Goal: Task Accomplishment & Management: Manage account settings

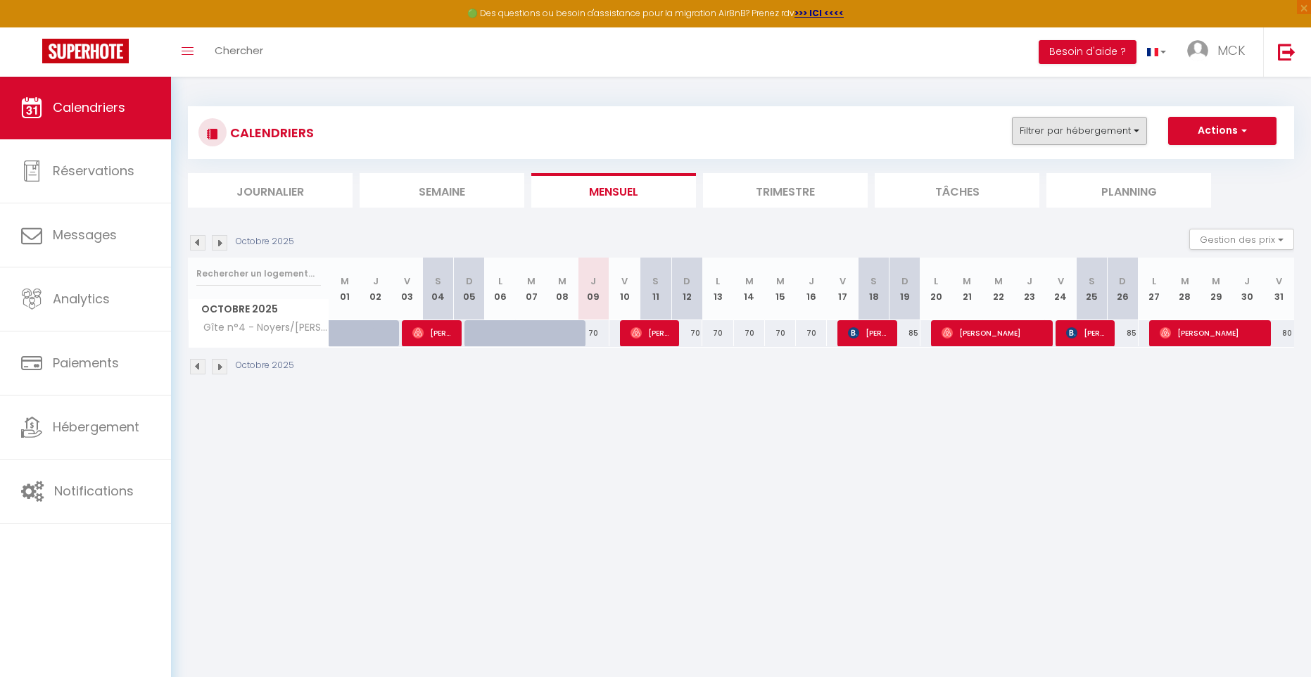
click at [1138, 132] on button "Filtrer par hébergement" at bounding box center [1079, 131] width 135 height 28
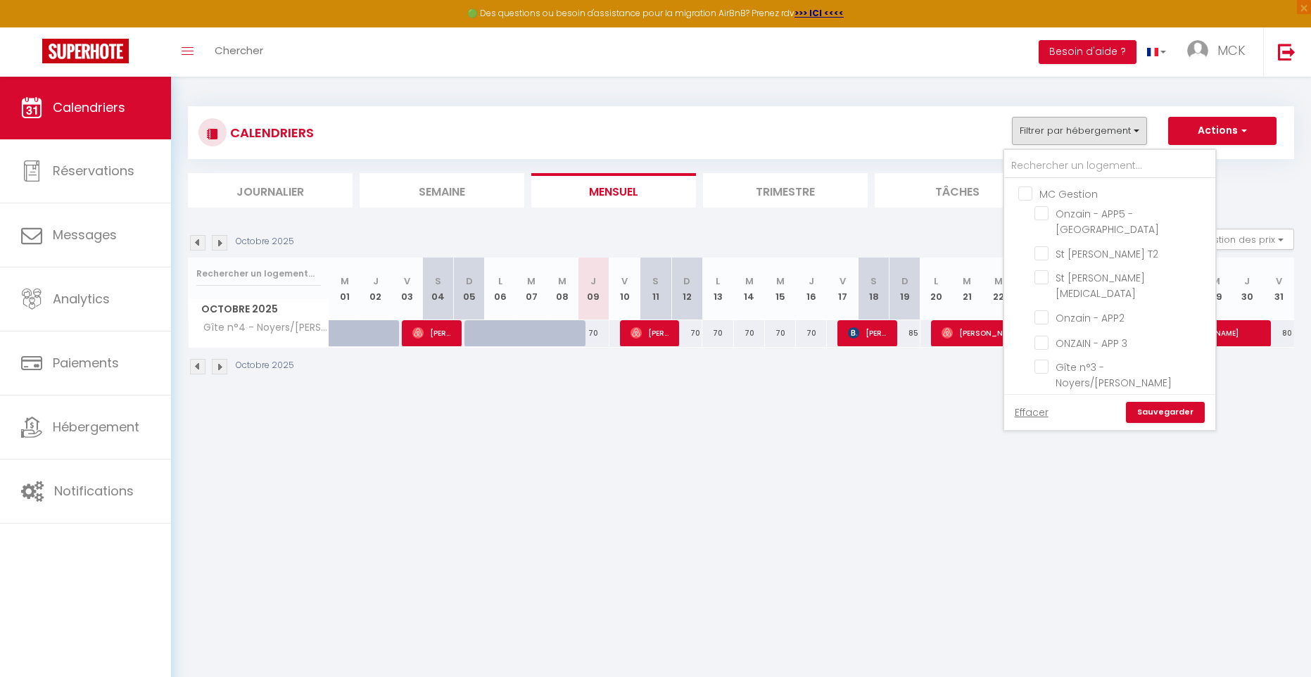
click at [1025, 409] on input "SARL ENTRE [PERSON_NAME] ET LOIRE" at bounding box center [1124, 416] width 211 height 14
checkbox input "true"
checkbox input "false"
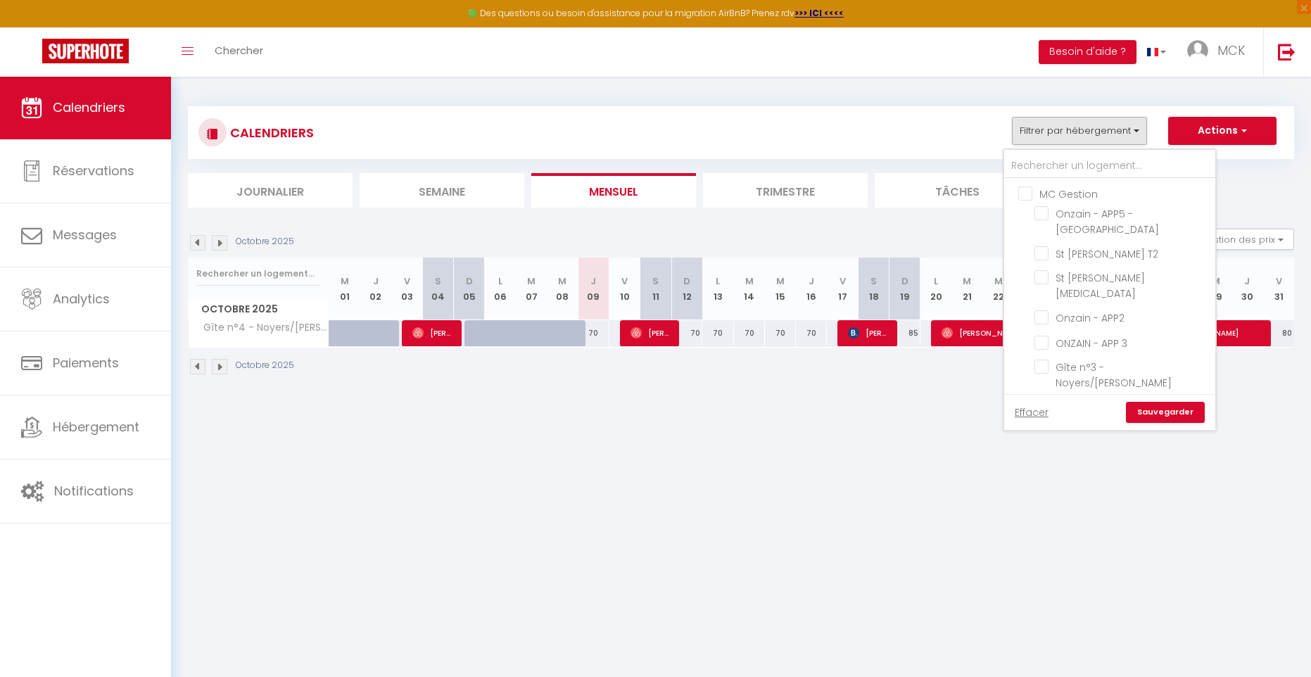
checkbox input "false"
checkbox input "true"
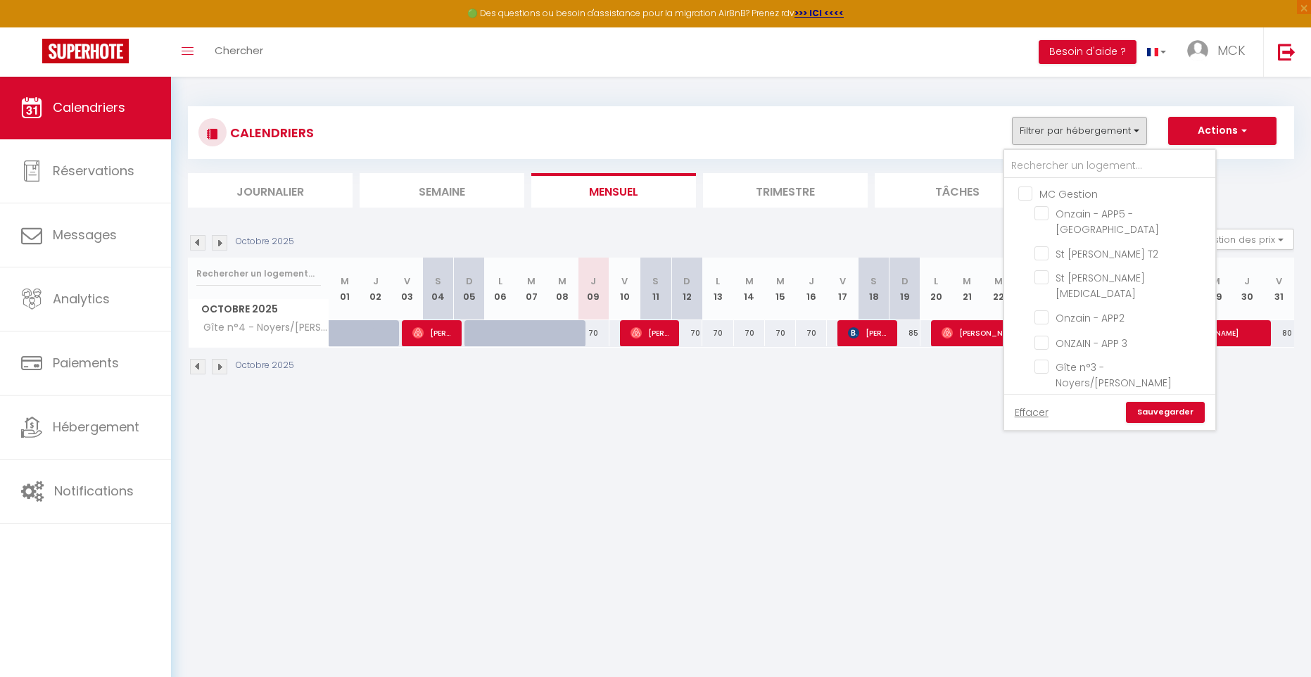
checkbox input "true"
click at [1165, 410] on link "Sauvegarder" at bounding box center [1165, 412] width 79 height 21
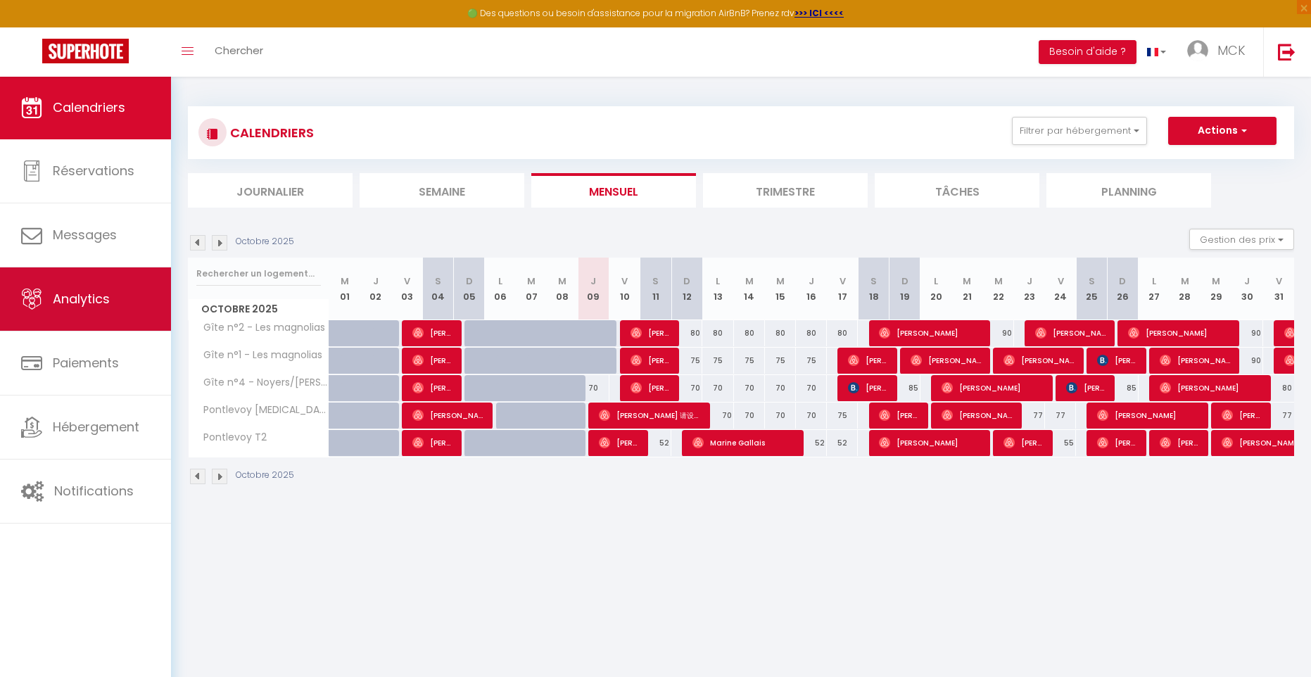
click at [73, 294] on span "Analytics" at bounding box center [81, 299] width 57 height 18
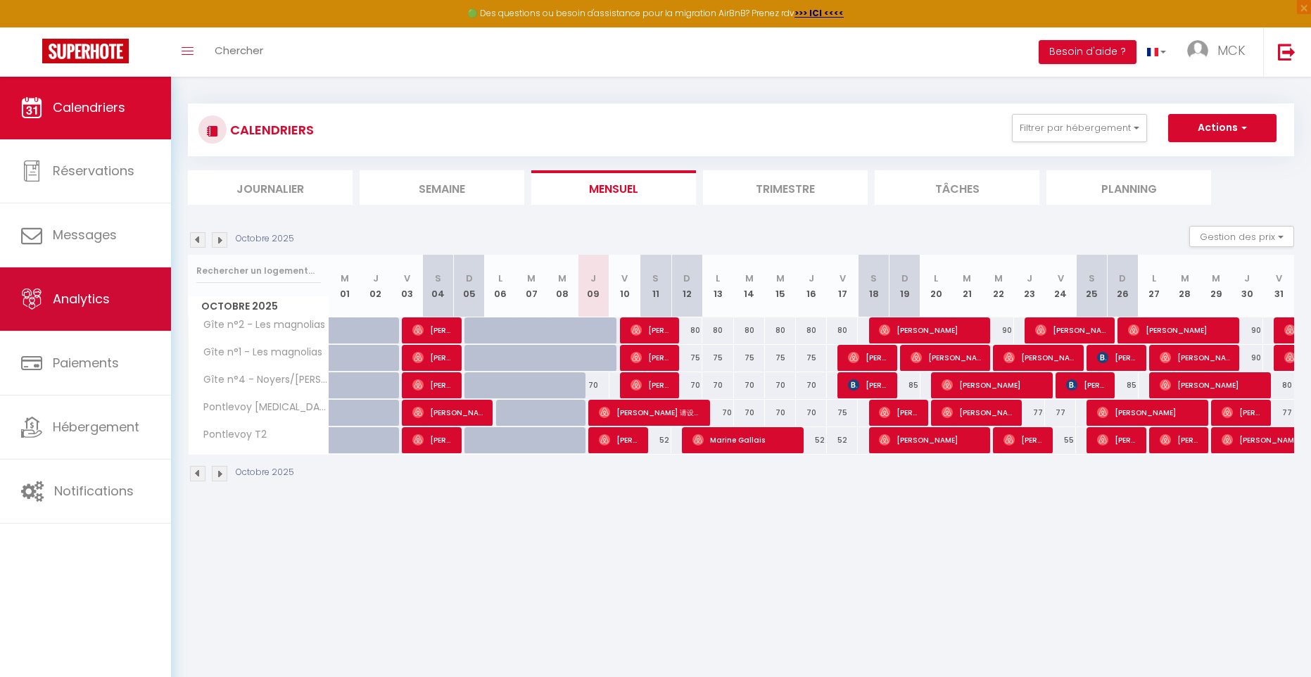
select select "2025"
select select "10"
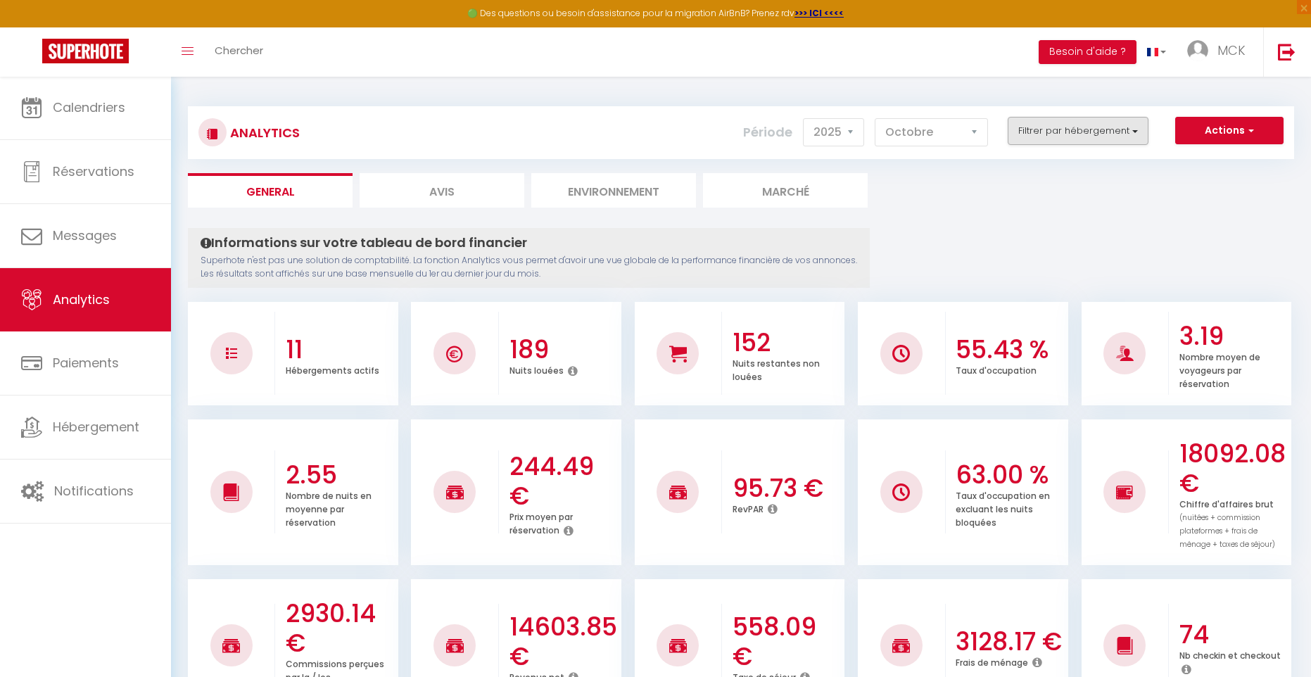
click at [1131, 132] on button "Filtrer par hébergement" at bounding box center [1078, 131] width 141 height 28
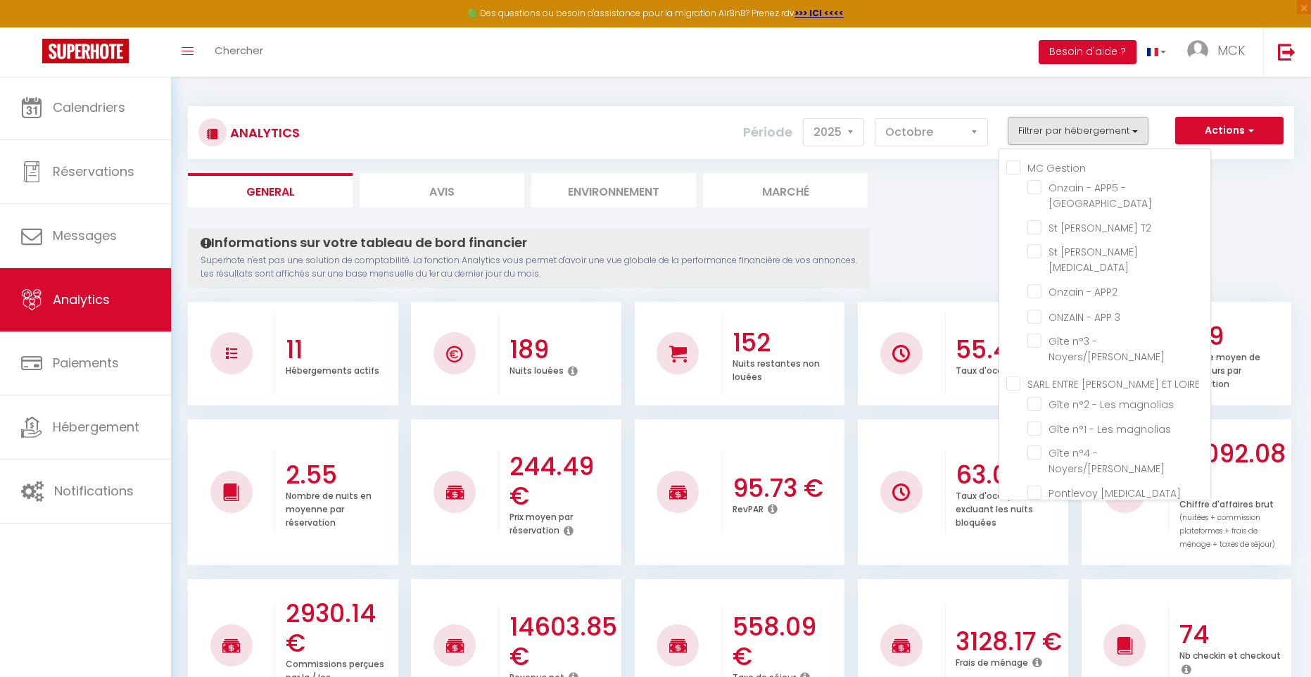
click at [1013, 376] on LOIRE "SARL ENTRE [PERSON_NAME] ET LOIRE" at bounding box center [1109, 383] width 204 height 14
checkbox LOIRE "true"
checkbox rue "false"
checkbox T2 "false"
checkbox T3 "false"
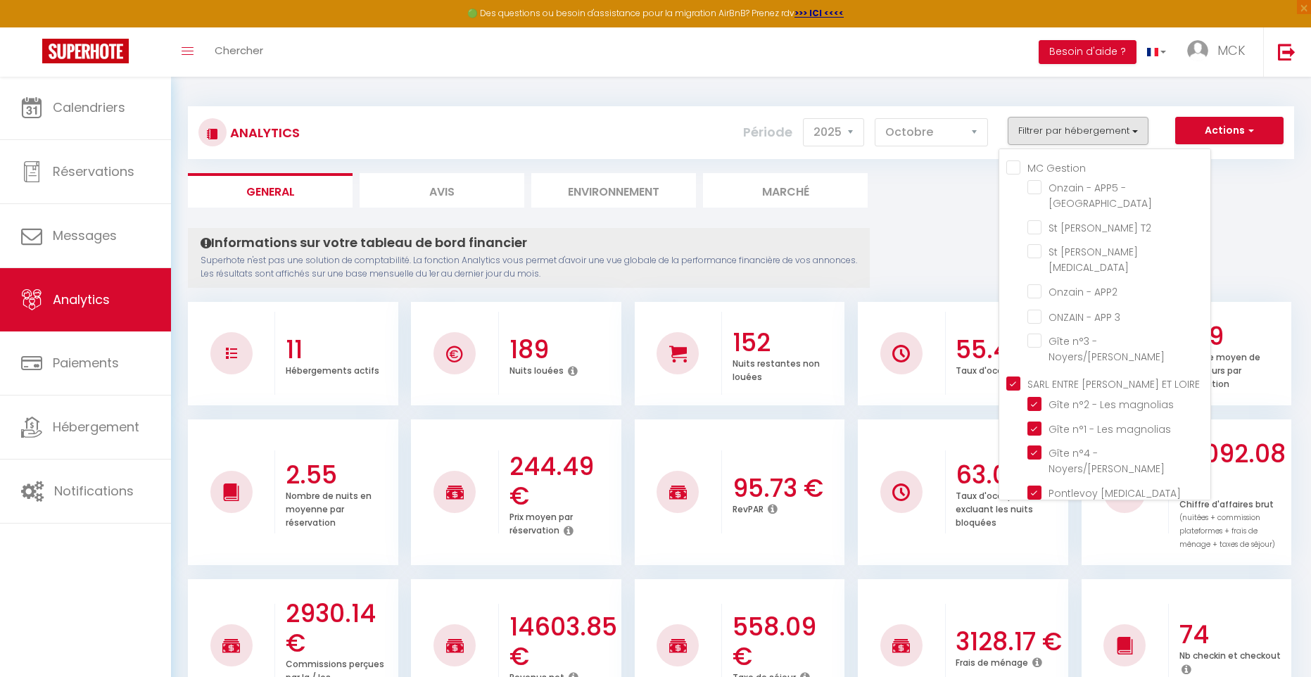
checkbox APP2 "false"
checkbox 3 "false"
checkbox Noyers\/Cher "false"
checkbox magnolias "true"
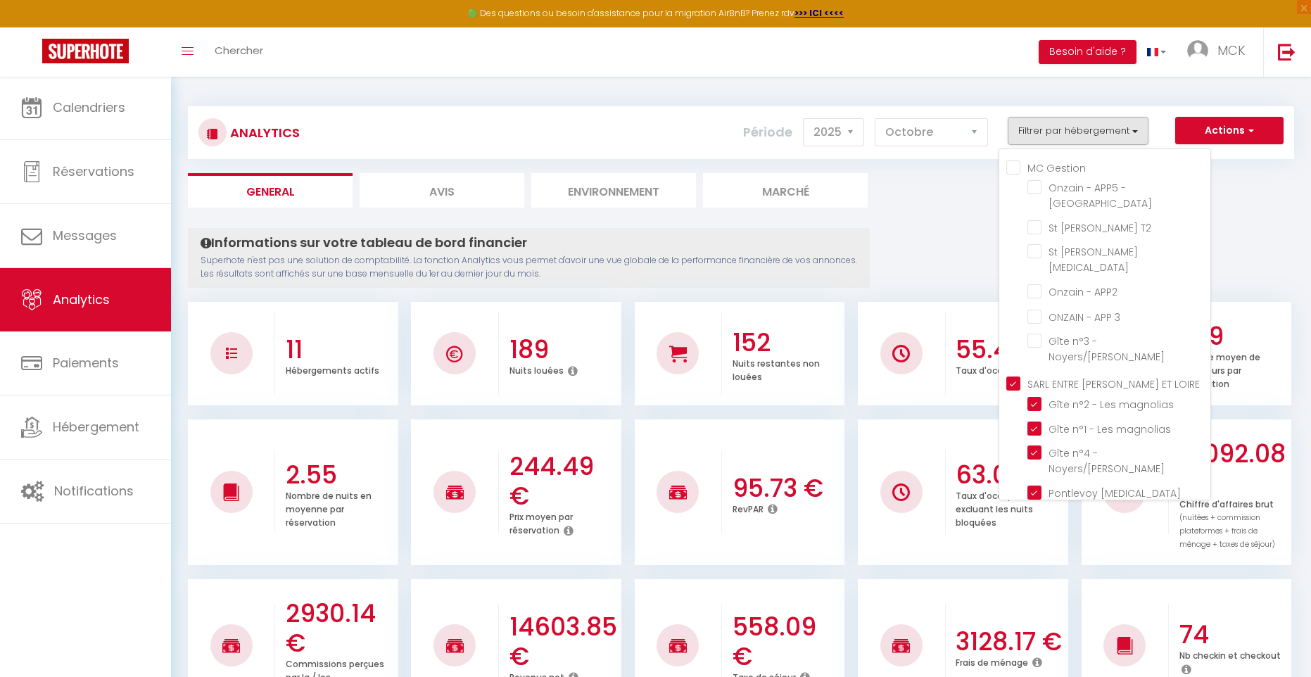
checkbox Noyers\/Cher "true"
checkbox T3 "true"
checkbox T2 "true"
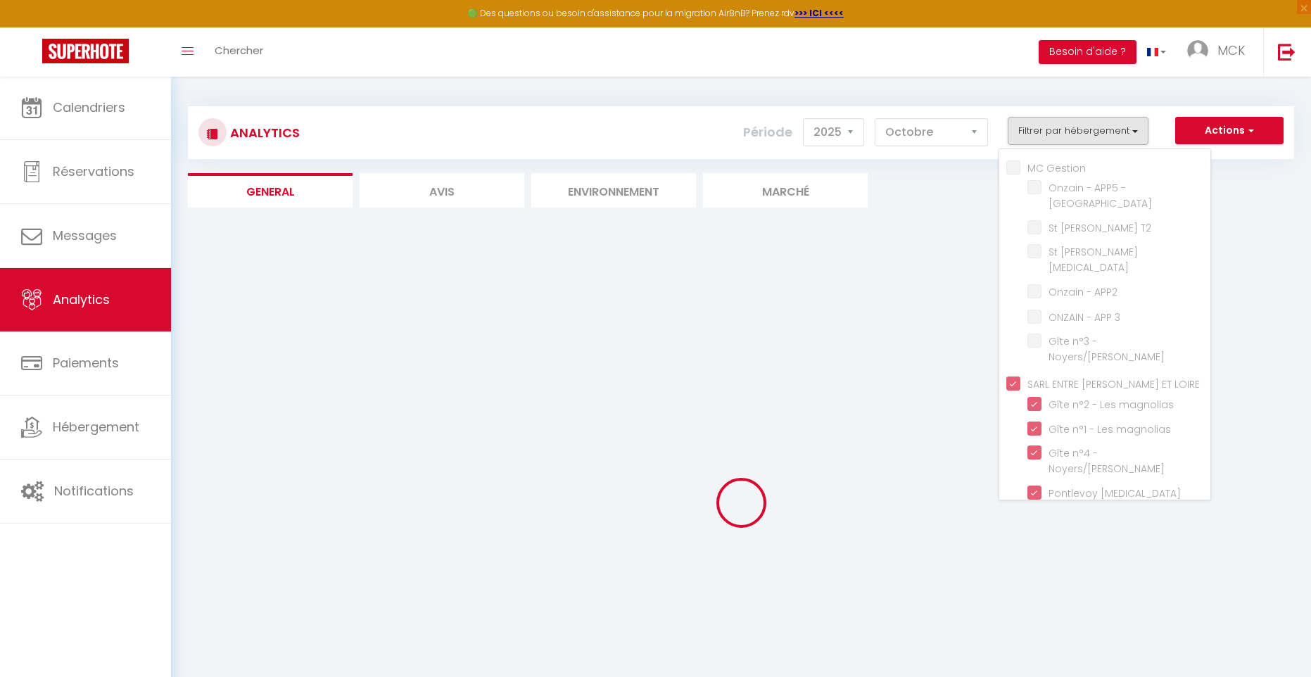
checkbox rue "false"
checkbox T2 "false"
checkbox T3 "false"
checkbox APP2 "false"
checkbox 3 "false"
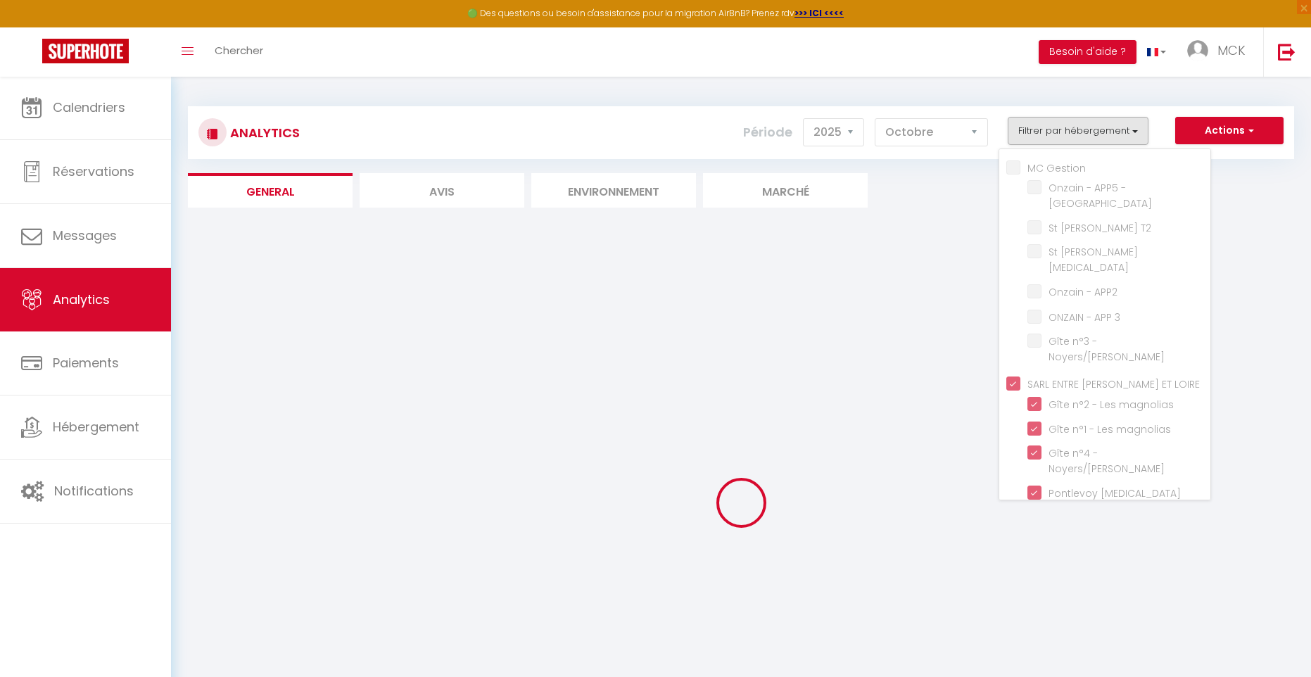
checkbox Noyers\/Cher "false"
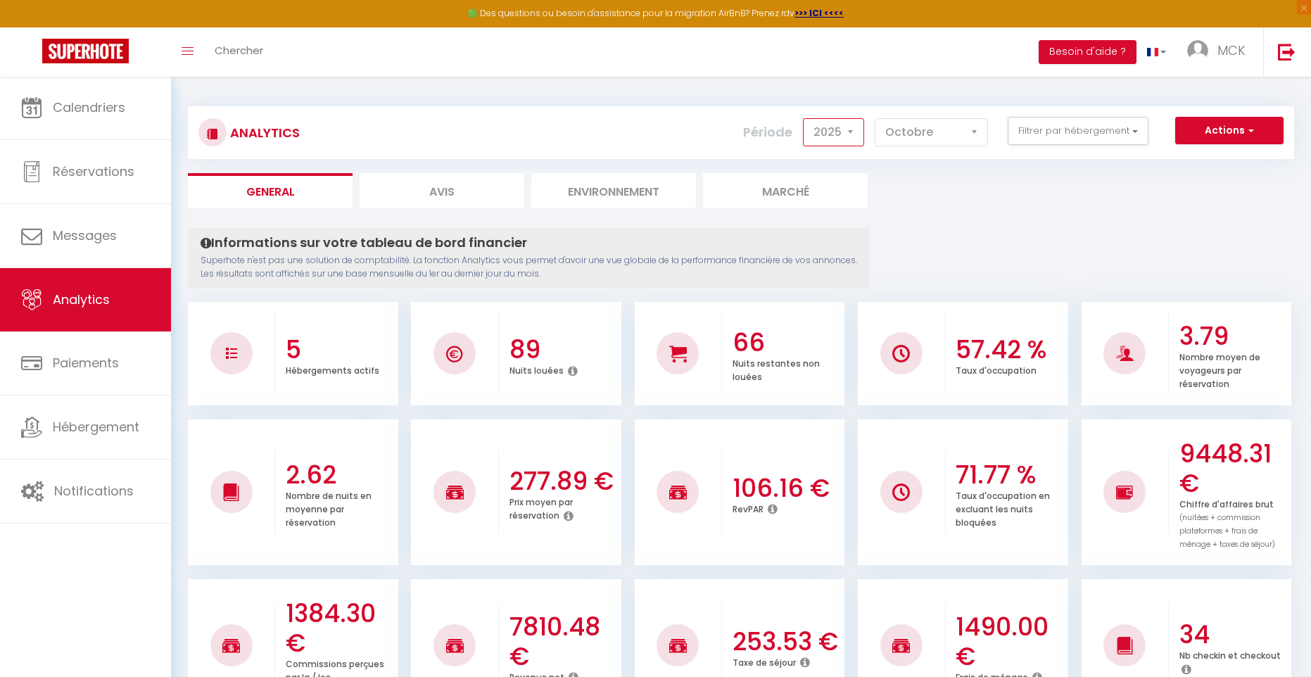
select select "2024"
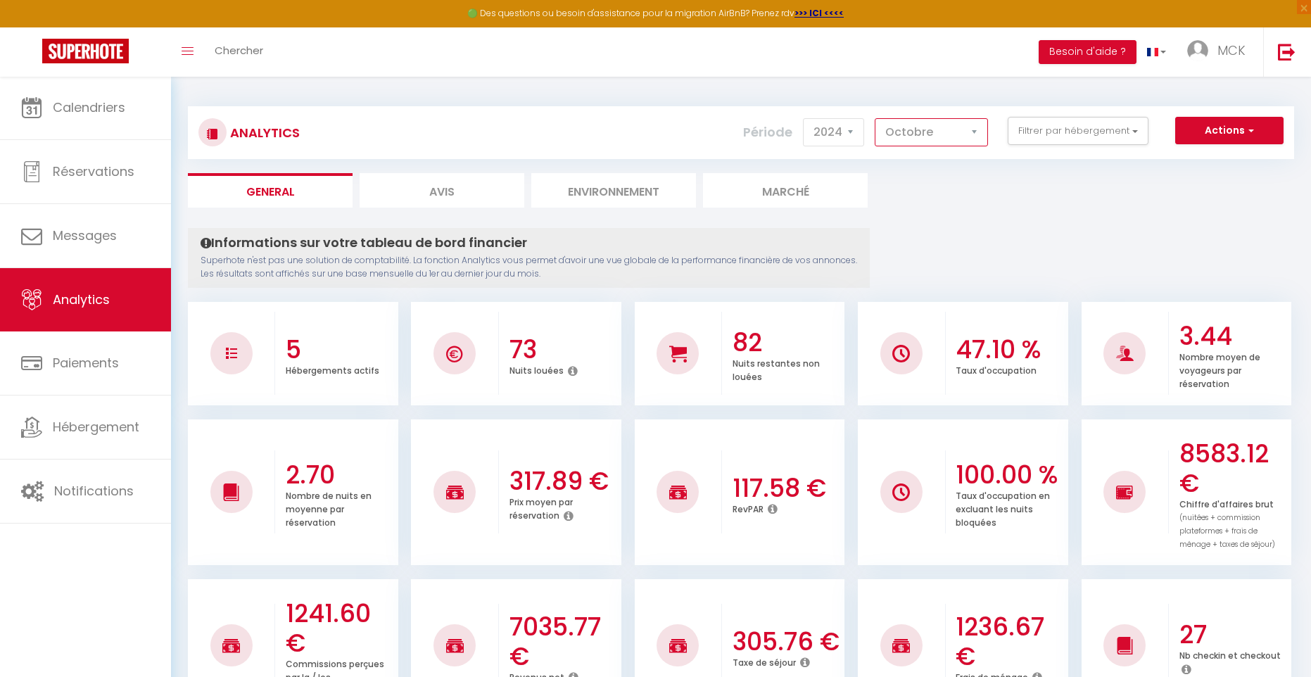
select select "11"
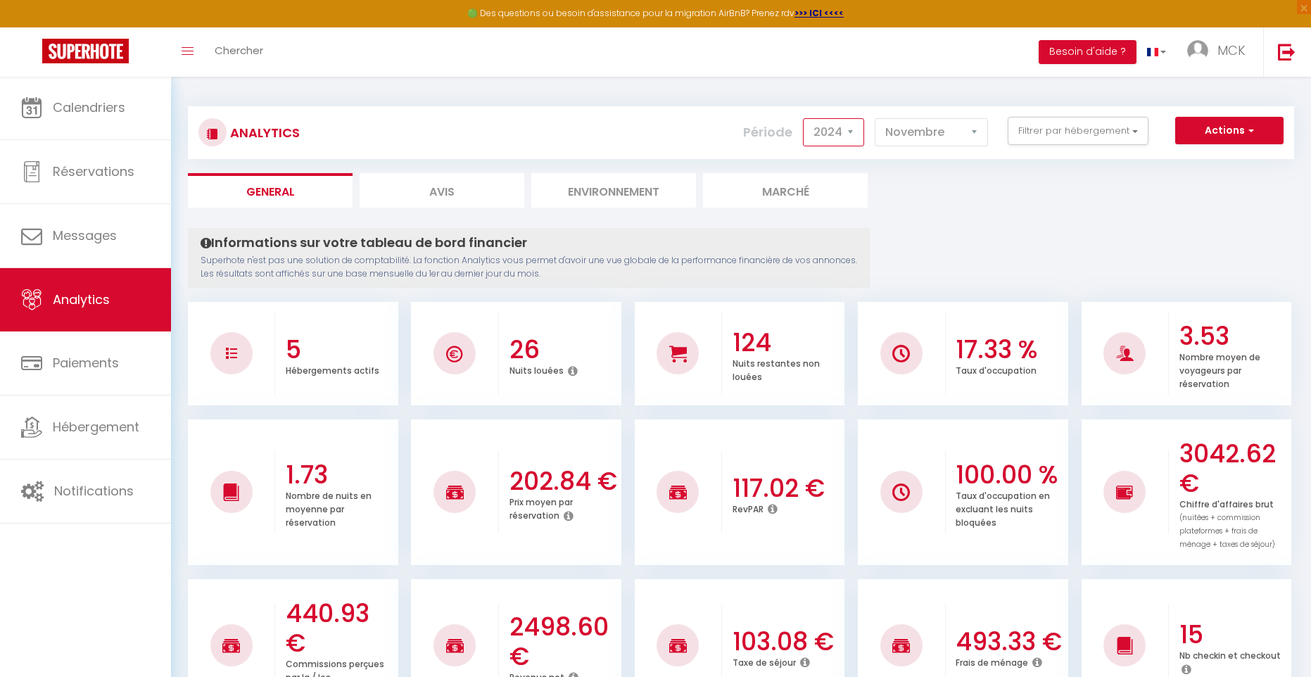
select select "2025"
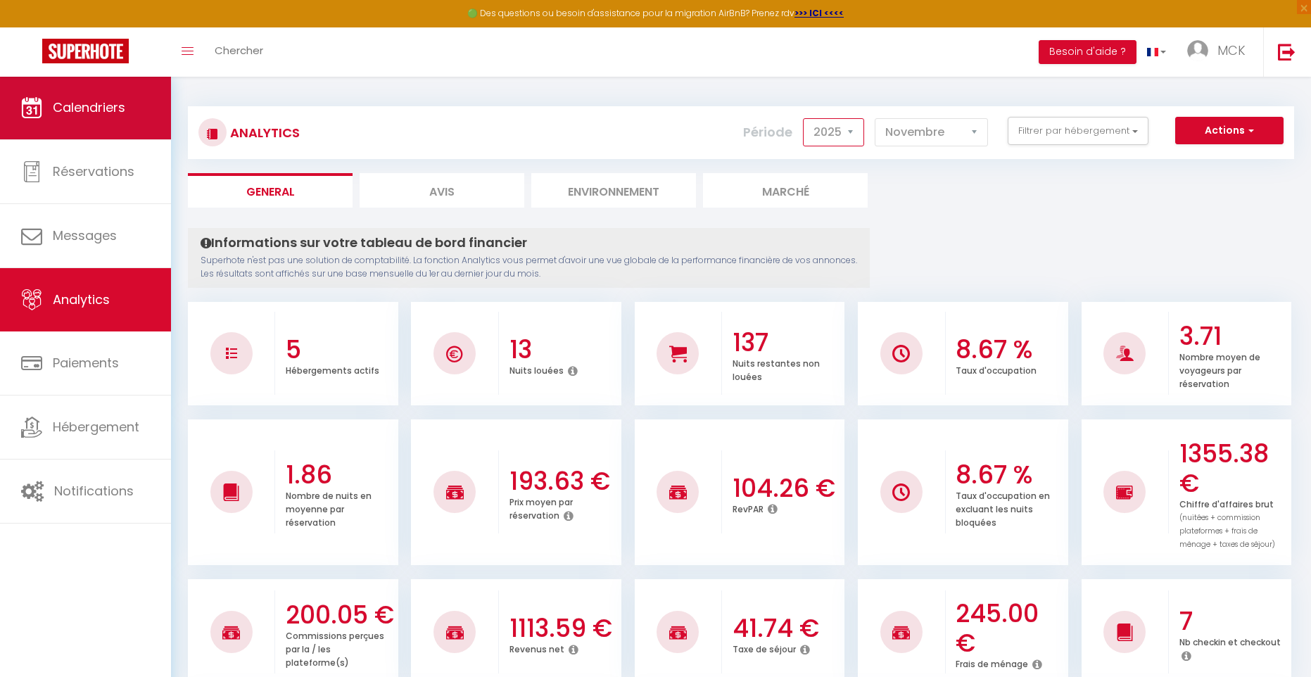
click at [109, 109] on span "Calendriers" at bounding box center [89, 108] width 73 height 18
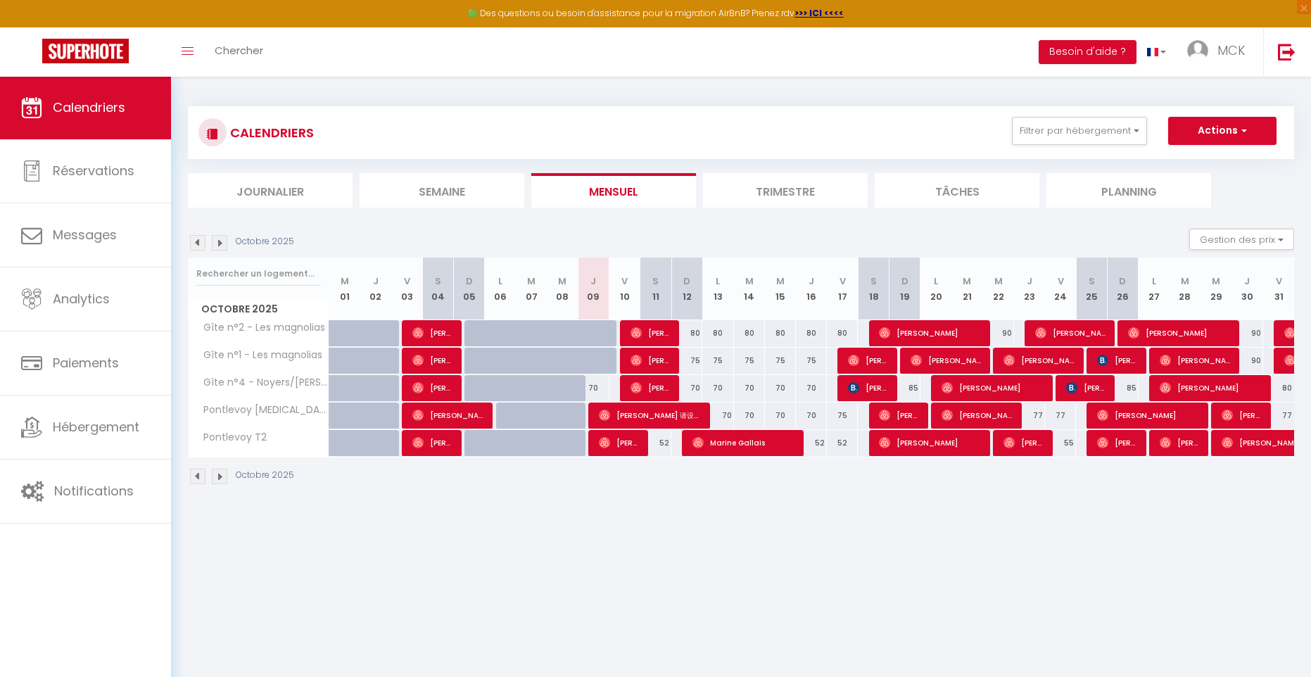
scroll to position [-1, 1]
click at [817, 451] on div "52" at bounding box center [811, 443] width 31 height 26
type input "52"
type input "Jeu 16 Octobre 2025"
type input "Ven 17 Octobre 2025"
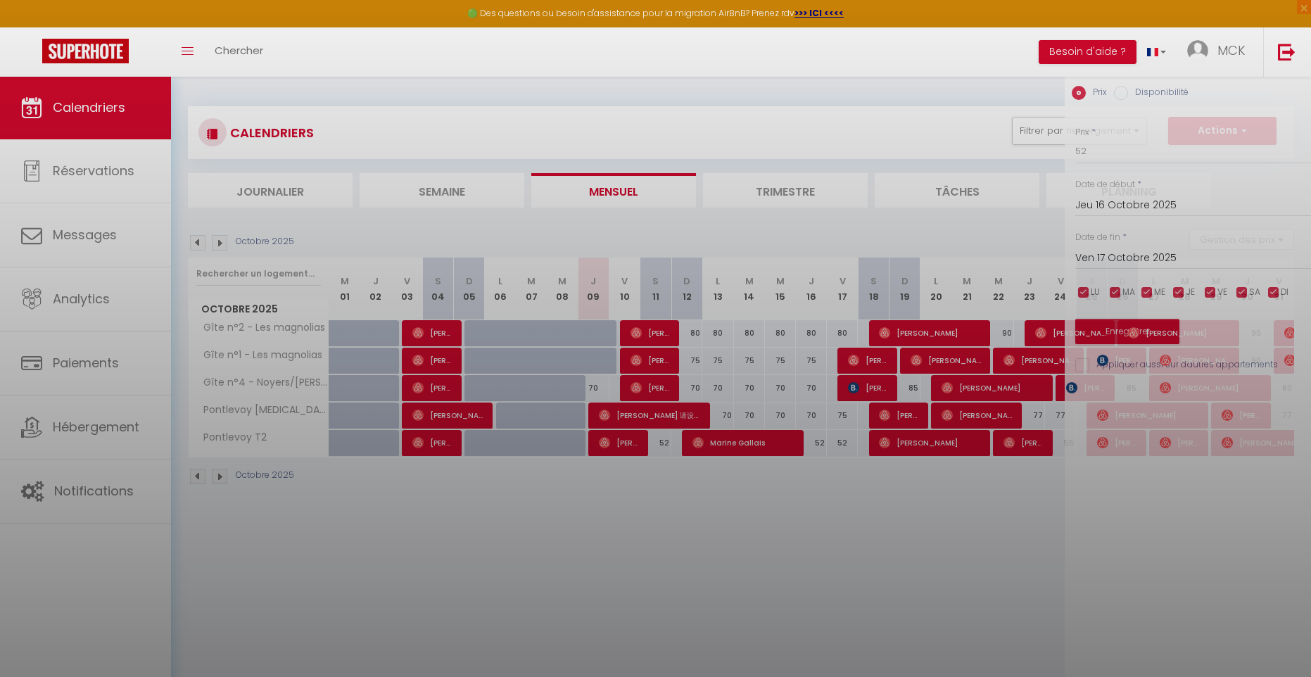
scroll to position [0, 0]
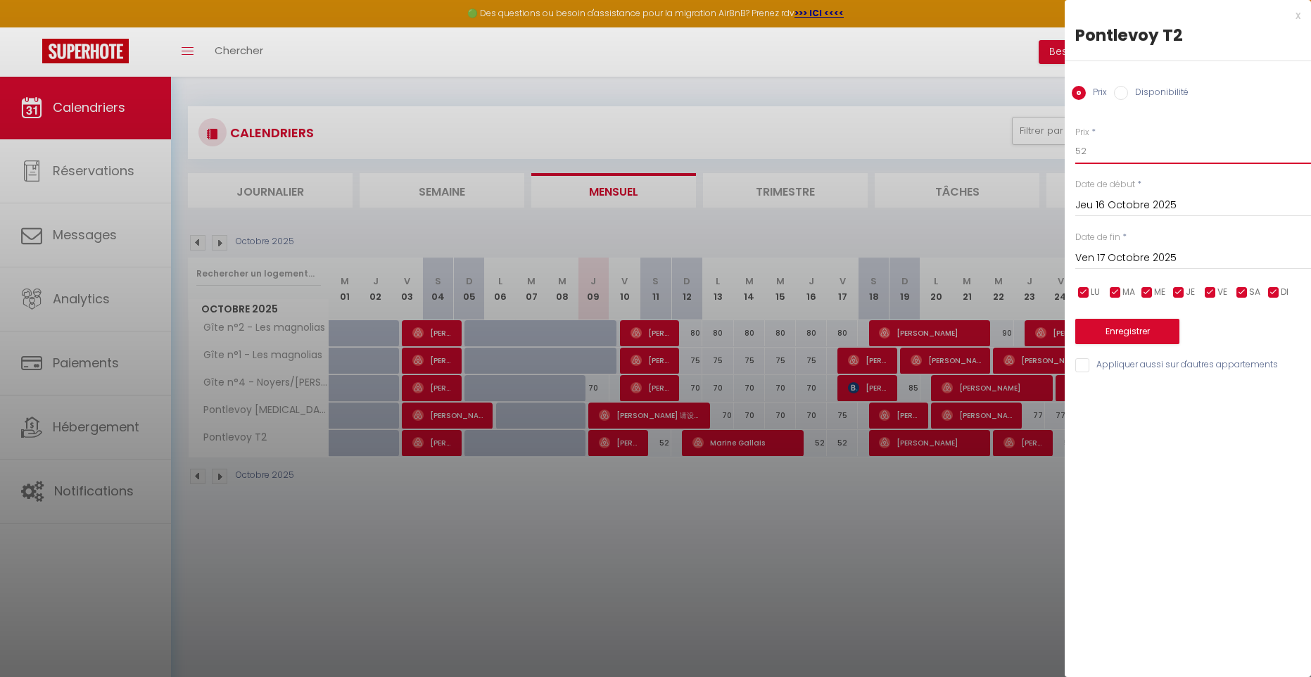
click at [1093, 151] on input "52" at bounding box center [1194, 151] width 236 height 25
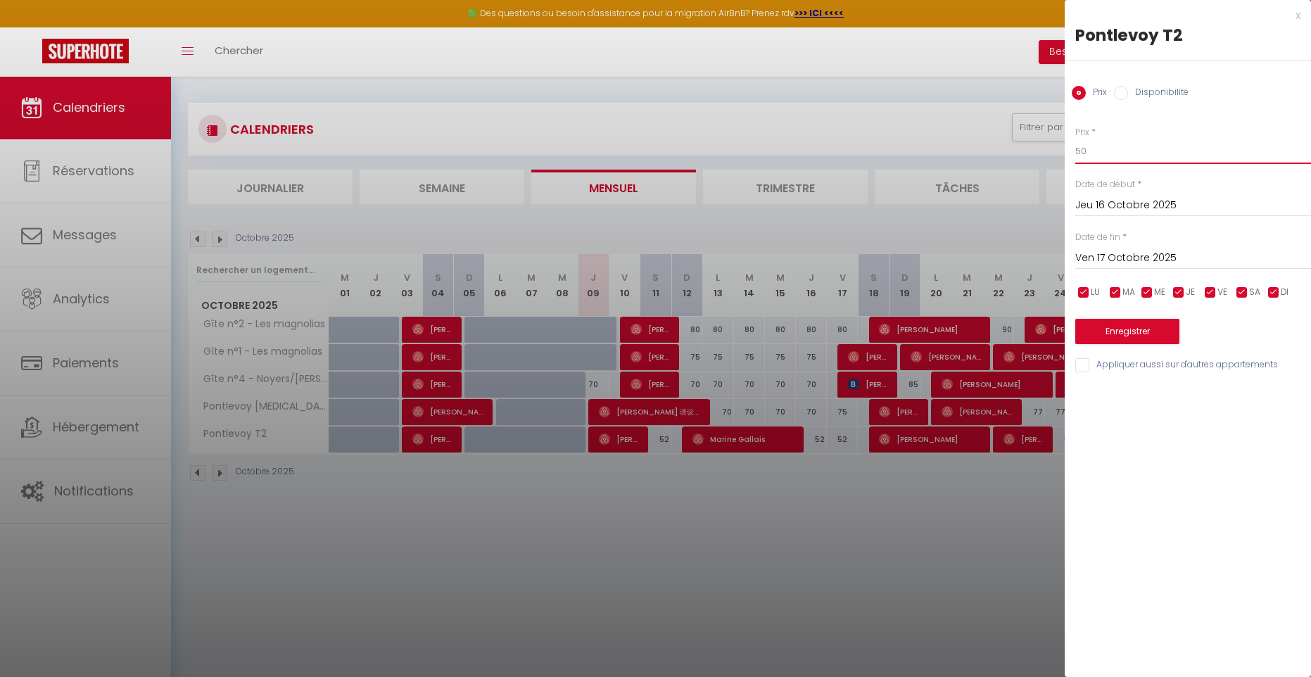
type input "50"
click at [1119, 254] on input "Ven 17 Octobre 2025" at bounding box center [1194, 258] width 236 height 18
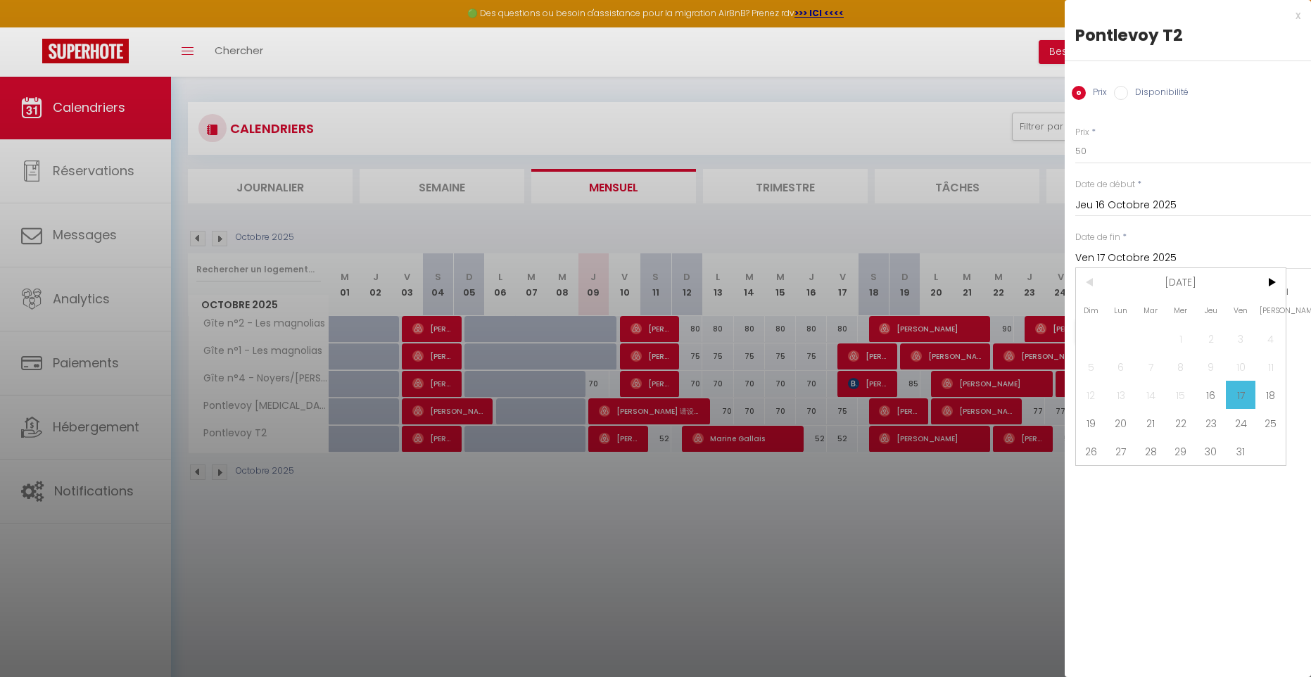
scroll to position [4, 0]
click at [1269, 398] on span "18" at bounding box center [1271, 395] width 30 height 28
type input "[PERSON_NAME] 18 Octobre 2025"
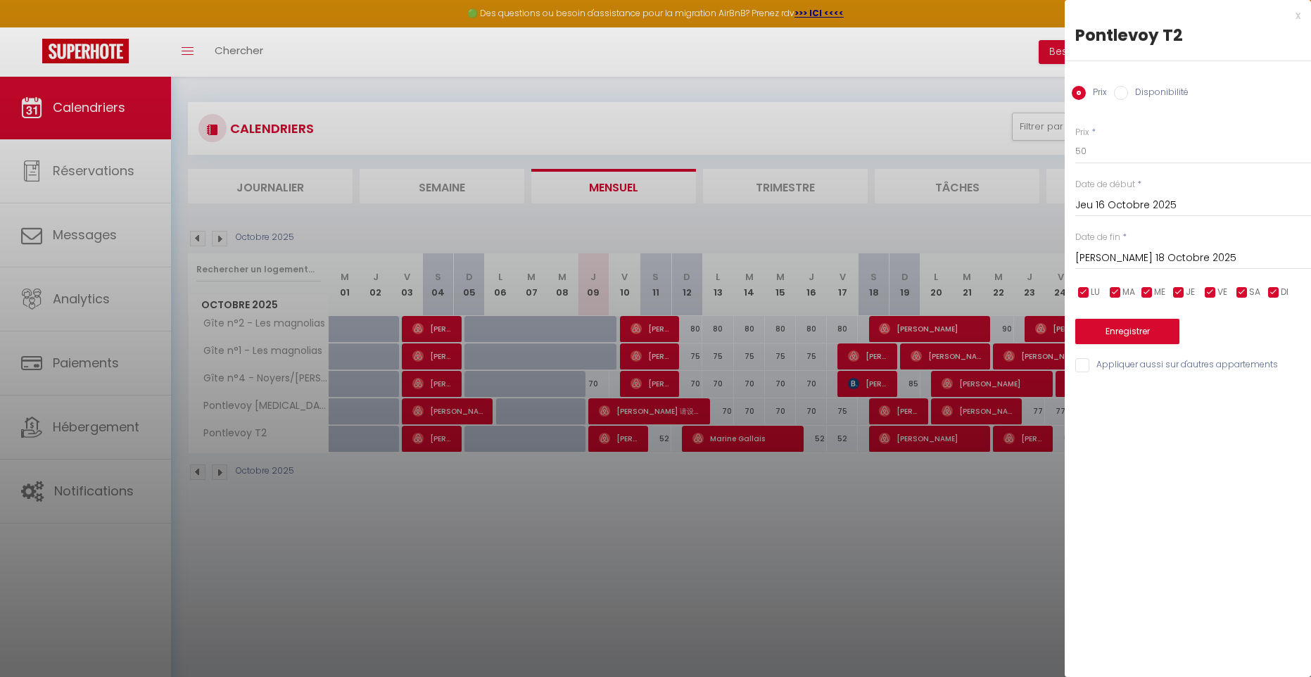
click at [1150, 327] on button "Enregistrer" at bounding box center [1128, 331] width 104 height 25
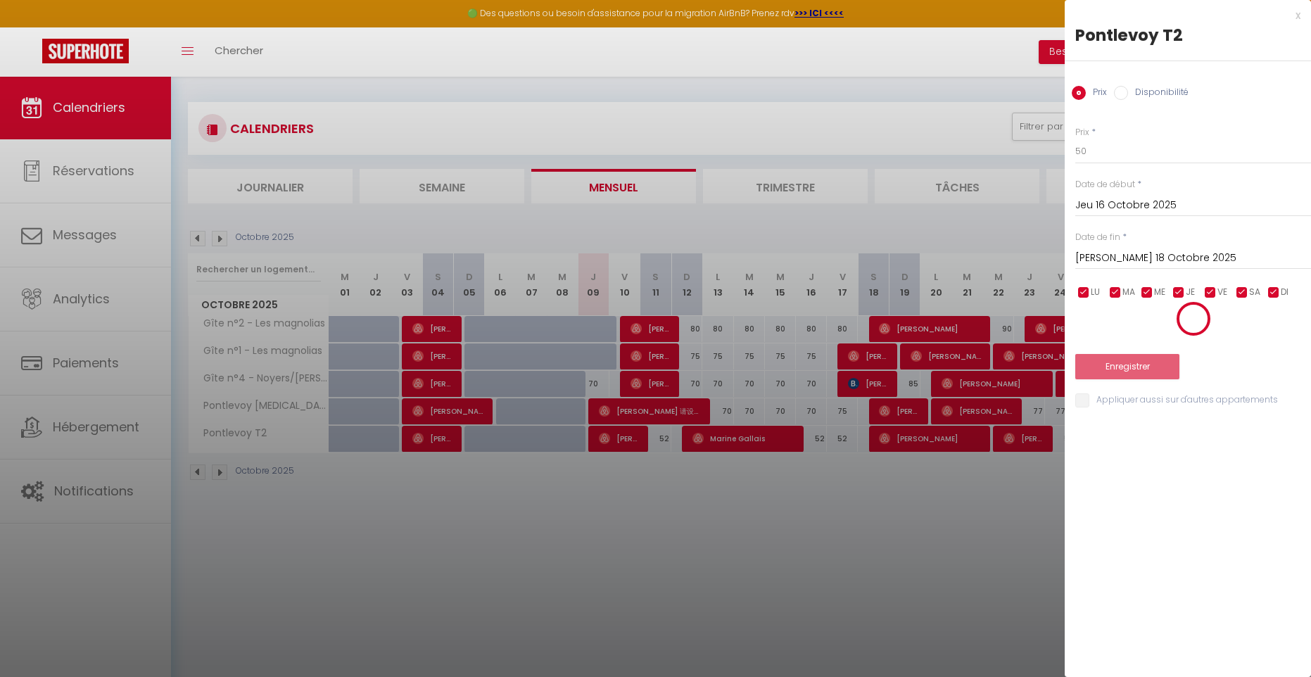
scroll to position [6, 0]
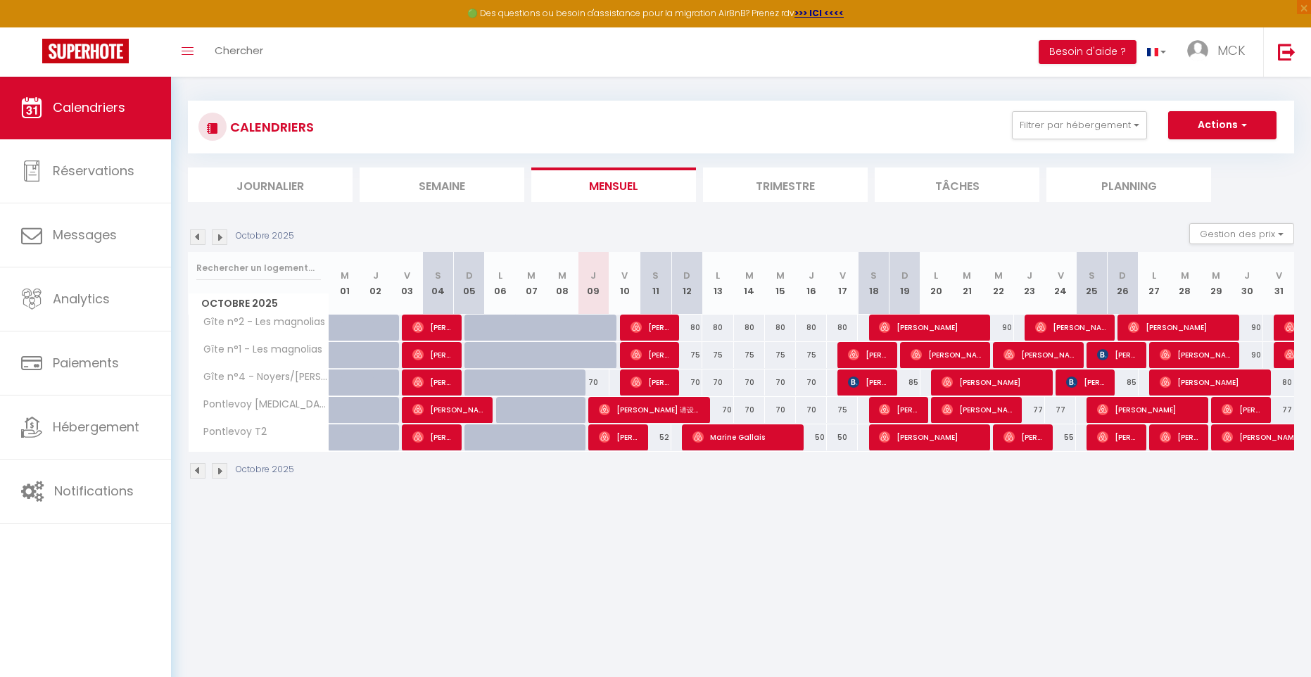
click at [1036, 419] on div "77" at bounding box center [1029, 410] width 31 height 26
type input "77"
type input "Jeu 23 Octobre 2025"
type input "Ven 24 Octobre 2025"
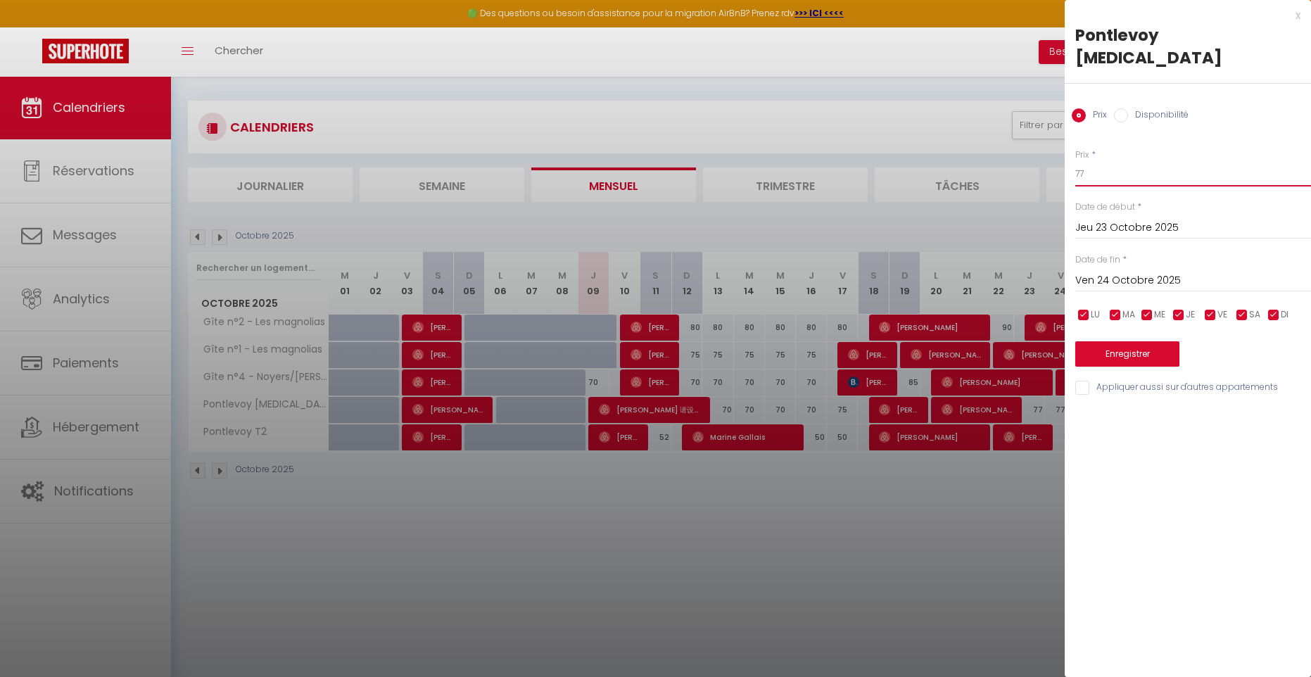
click at [1094, 161] on input "77" at bounding box center [1194, 173] width 236 height 25
type input "75"
click at [1139, 272] on input "Ven 24 Octobre 2025" at bounding box center [1194, 281] width 236 height 18
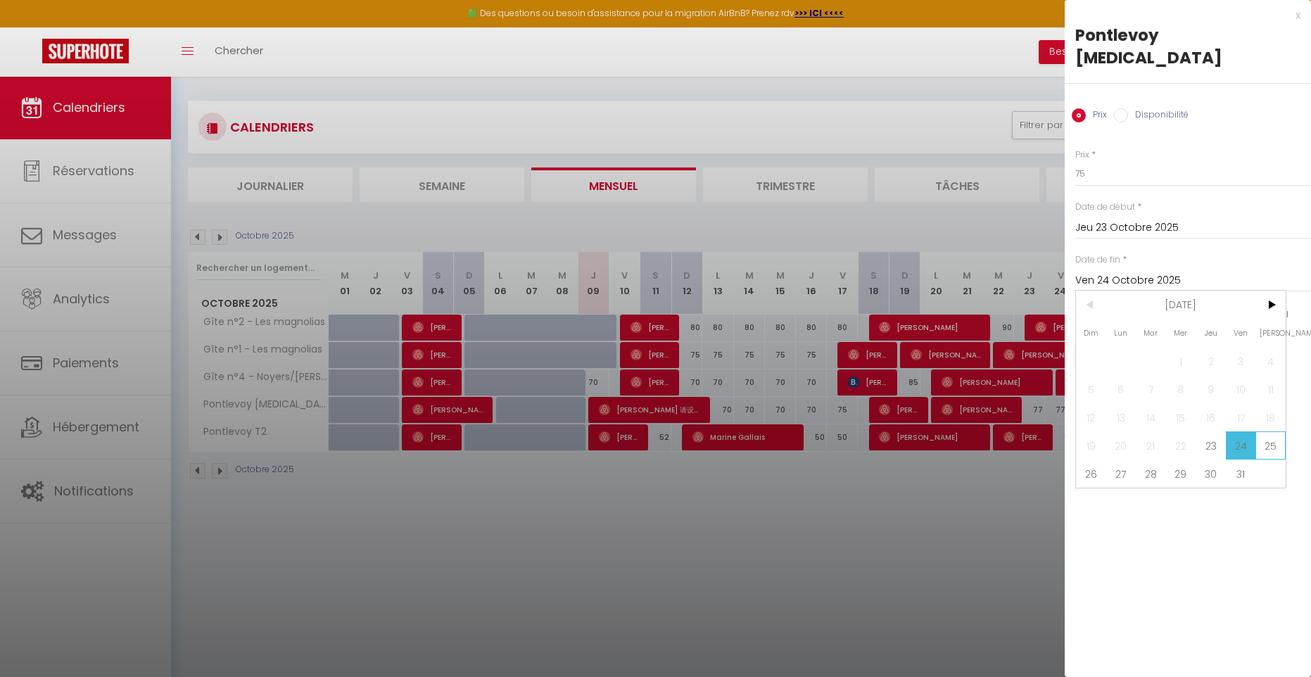
click at [1274, 432] on span "25" at bounding box center [1271, 446] width 30 height 28
type input "[PERSON_NAME] 25 Octobre 2025"
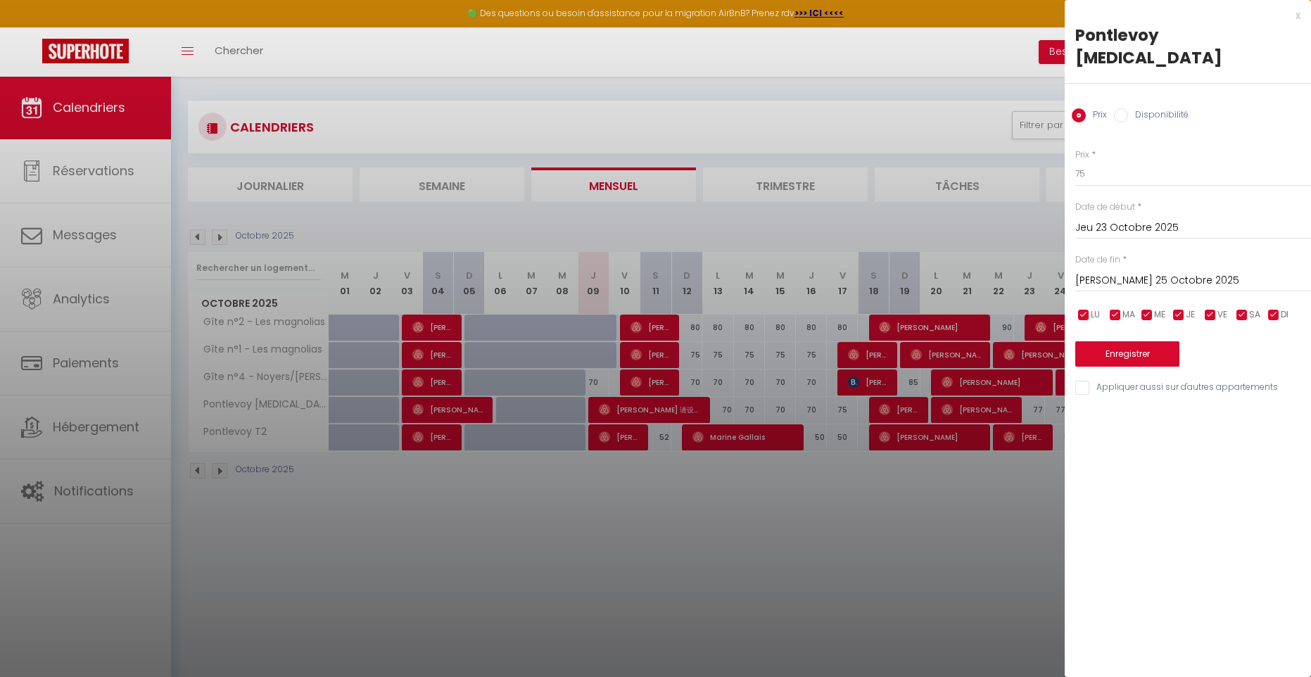
click at [1145, 341] on button "Enregistrer" at bounding box center [1128, 353] width 104 height 25
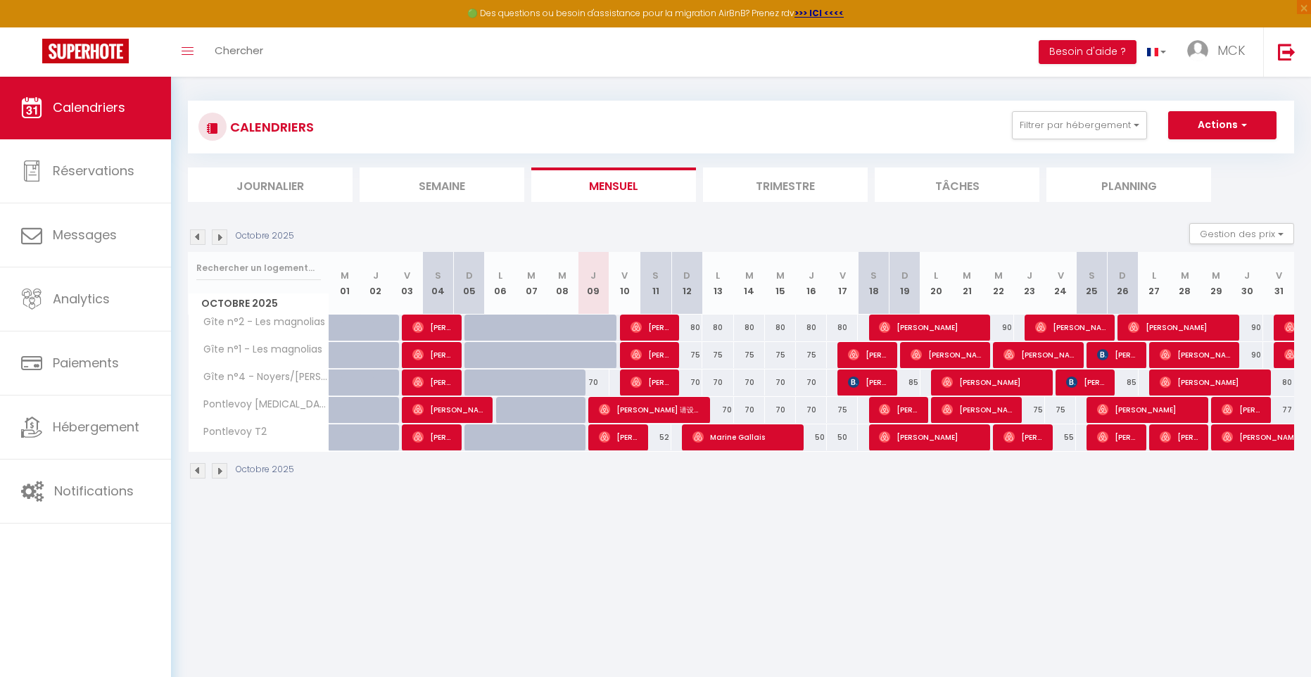
click at [227, 237] on div "Octobre 2025" at bounding box center [243, 236] width 111 height 15
click at [222, 238] on img at bounding box center [219, 236] width 15 height 15
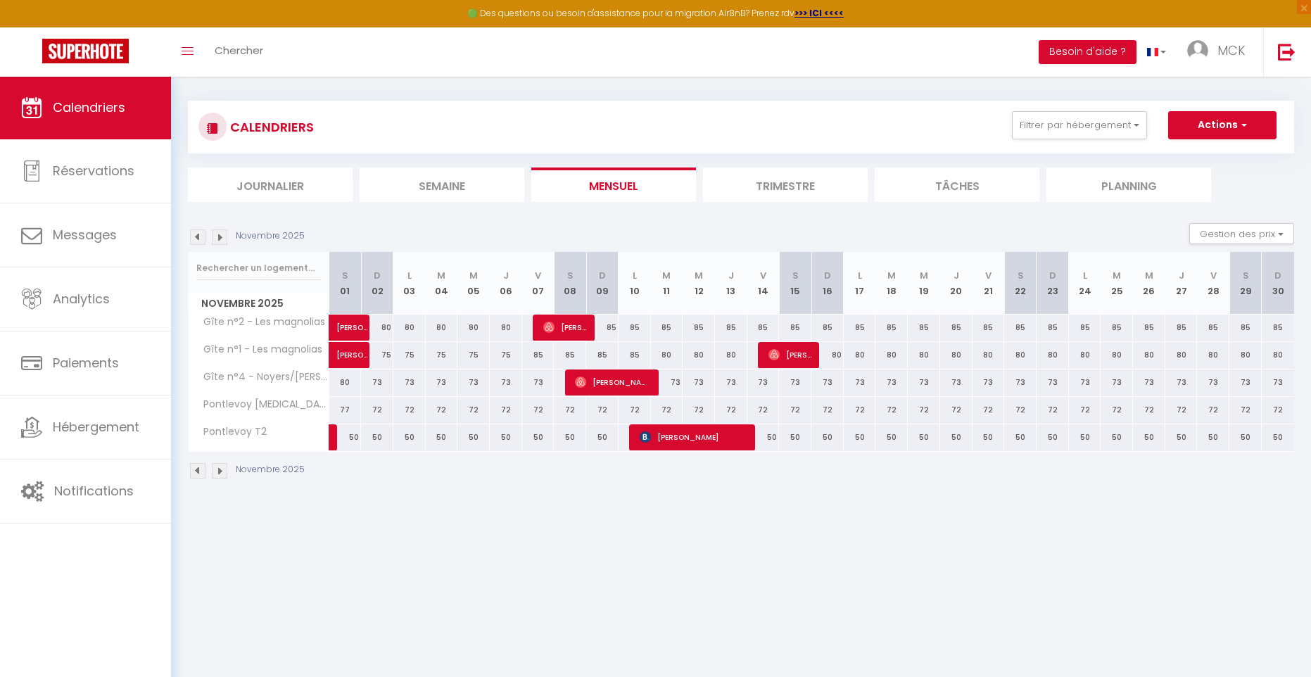
click at [203, 239] on img at bounding box center [197, 236] width 15 height 15
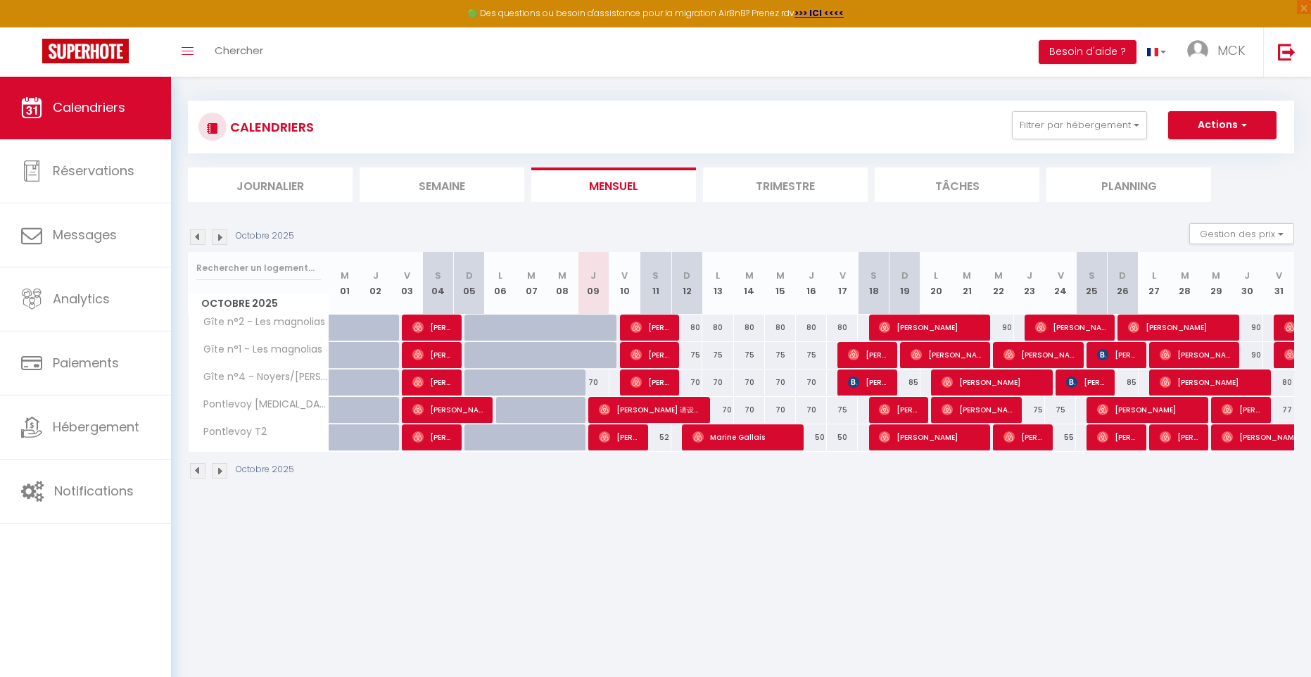
click at [1282, 391] on div "80" at bounding box center [1279, 383] width 31 height 26
type input "80"
type input "Ven 31 Octobre 2025"
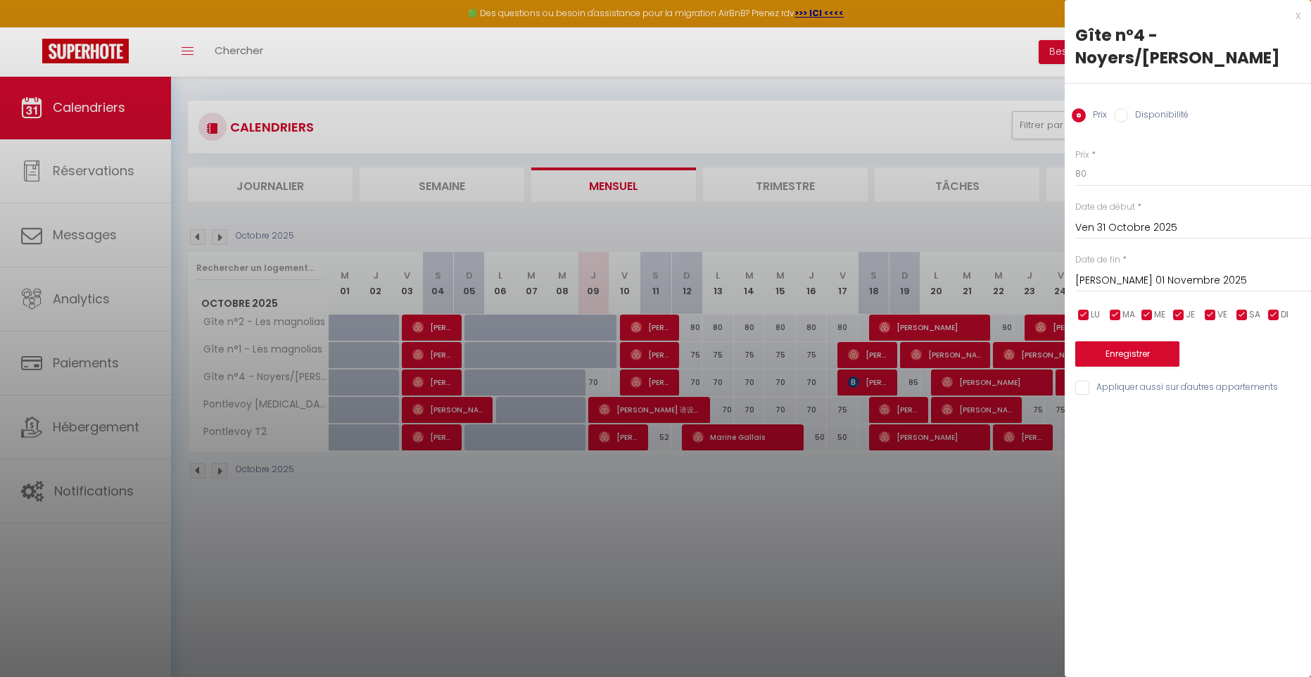
click at [1133, 272] on input "[PERSON_NAME] 01 Novembre 2025" at bounding box center [1194, 281] width 236 height 18
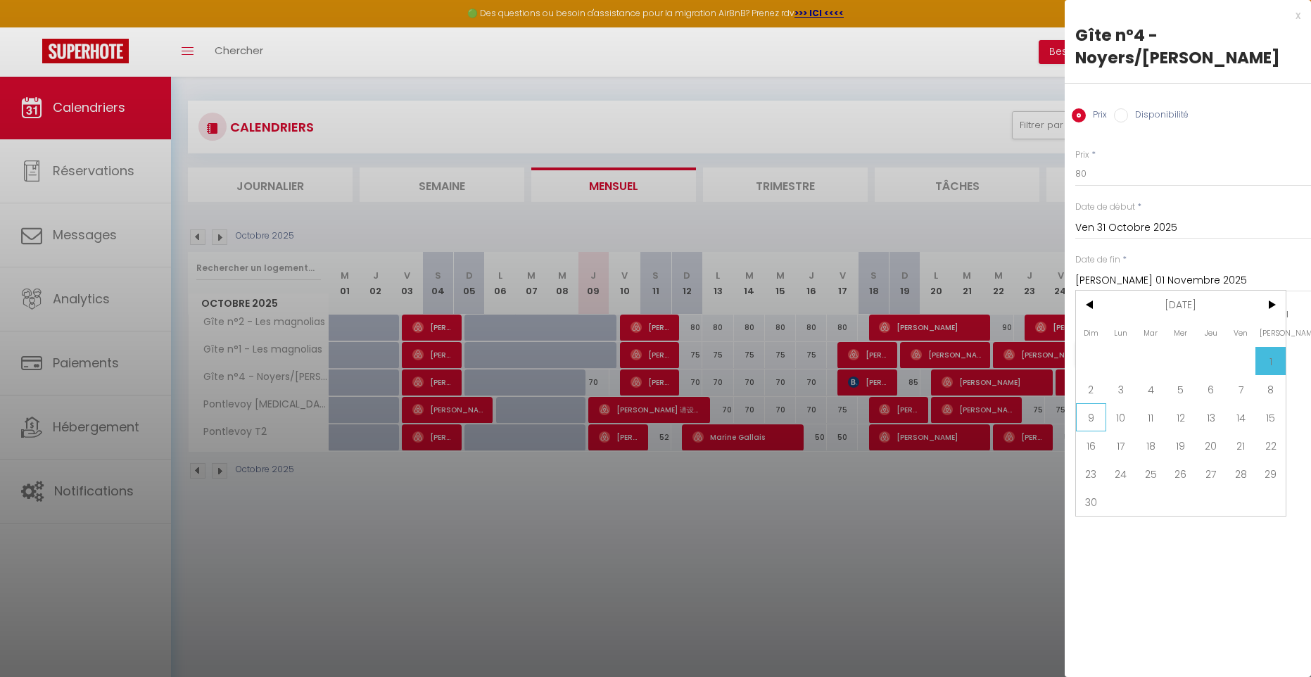
click at [1095, 403] on span "9" at bounding box center [1091, 417] width 30 height 28
type input "Dim 09 Novembre 2025"
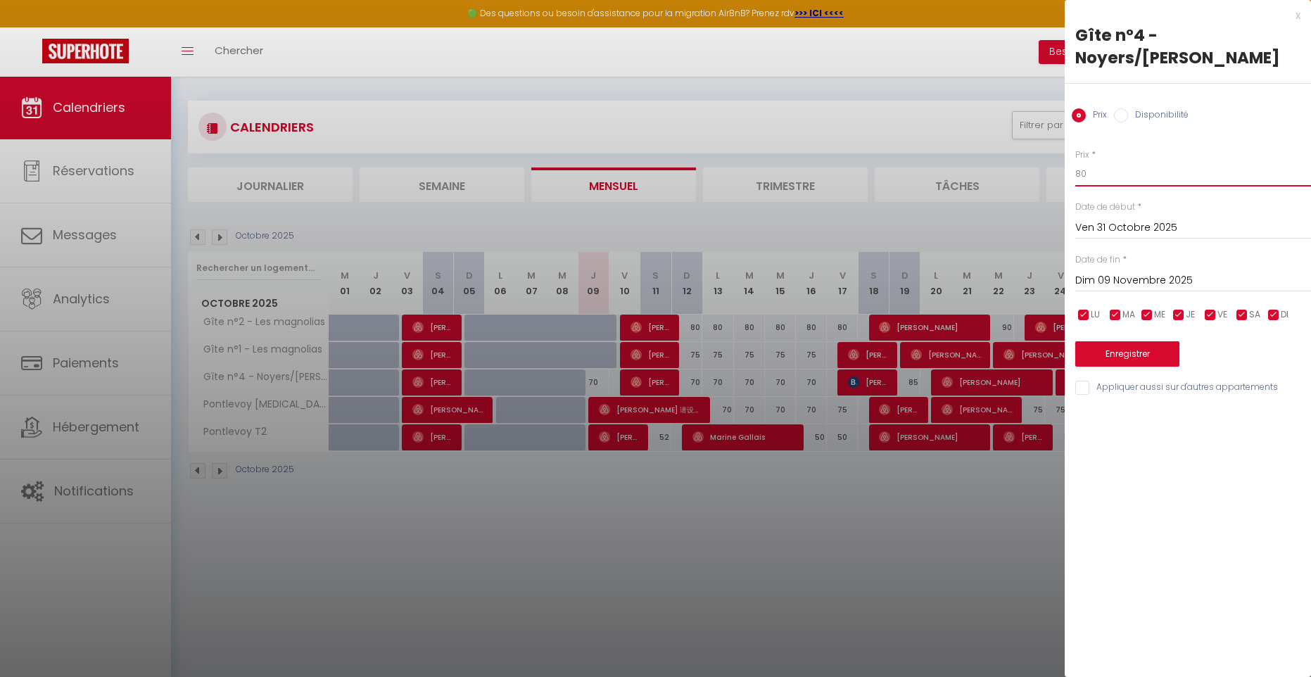
click at [1092, 161] on input "80" at bounding box center [1194, 173] width 236 height 25
type input "8"
type input "75"
click at [1121, 341] on button "Enregistrer" at bounding box center [1128, 353] width 104 height 25
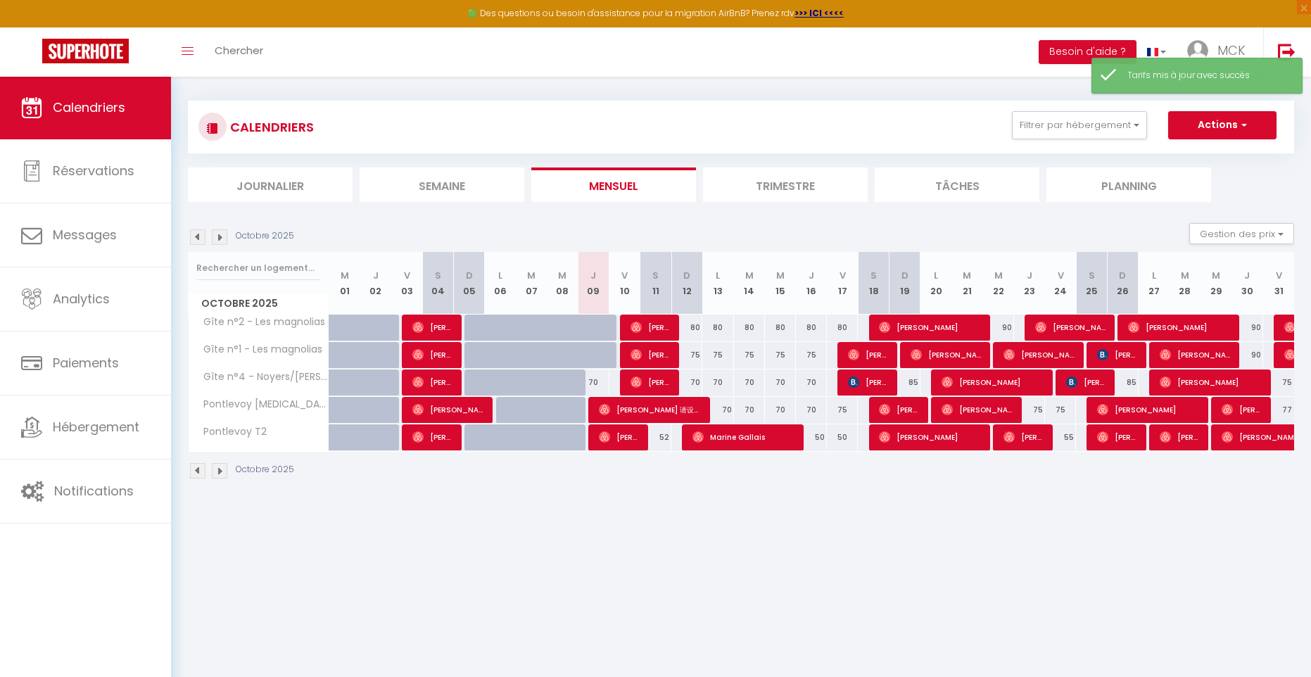
click at [1281, 415] on div "77" at bounding box center [1279, 410] width 31 height 26
type input "77"
type input "Ven 31 Octobre 2025"
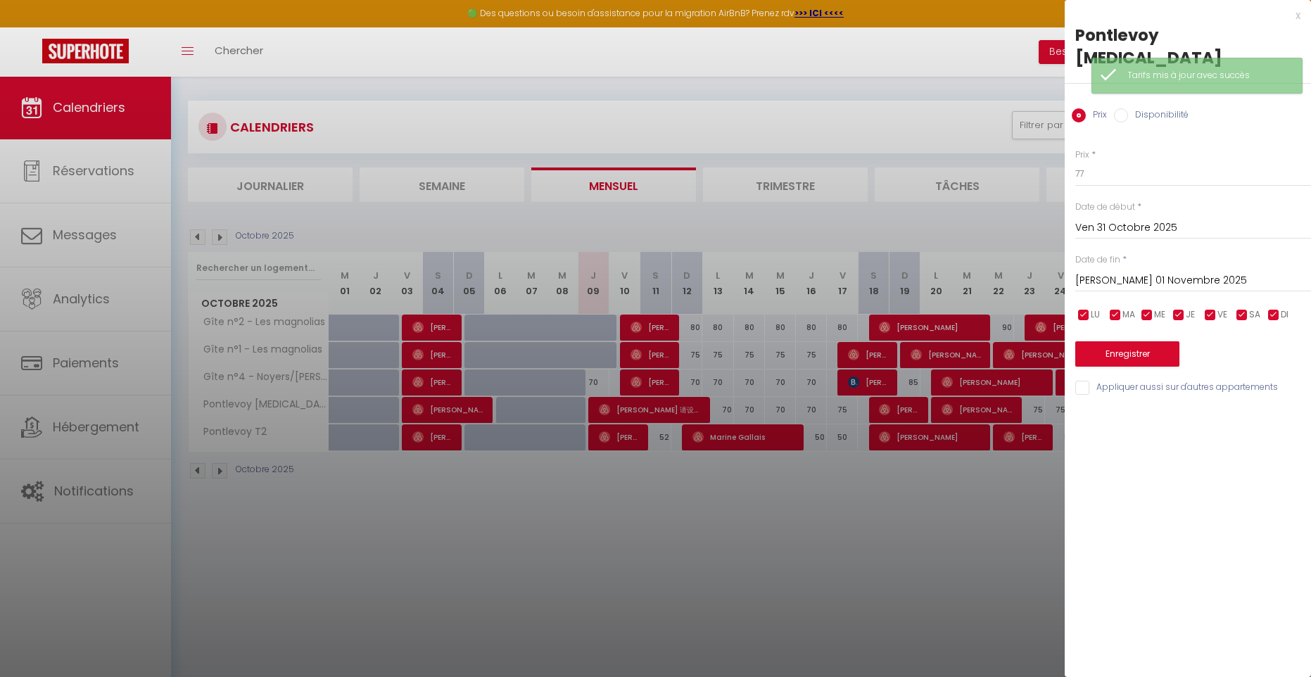
click at [1147, 272] on input "[PERSON_NAME] 01 Novembre 2025" at bounding box center [1194, 281] width 236 height 18
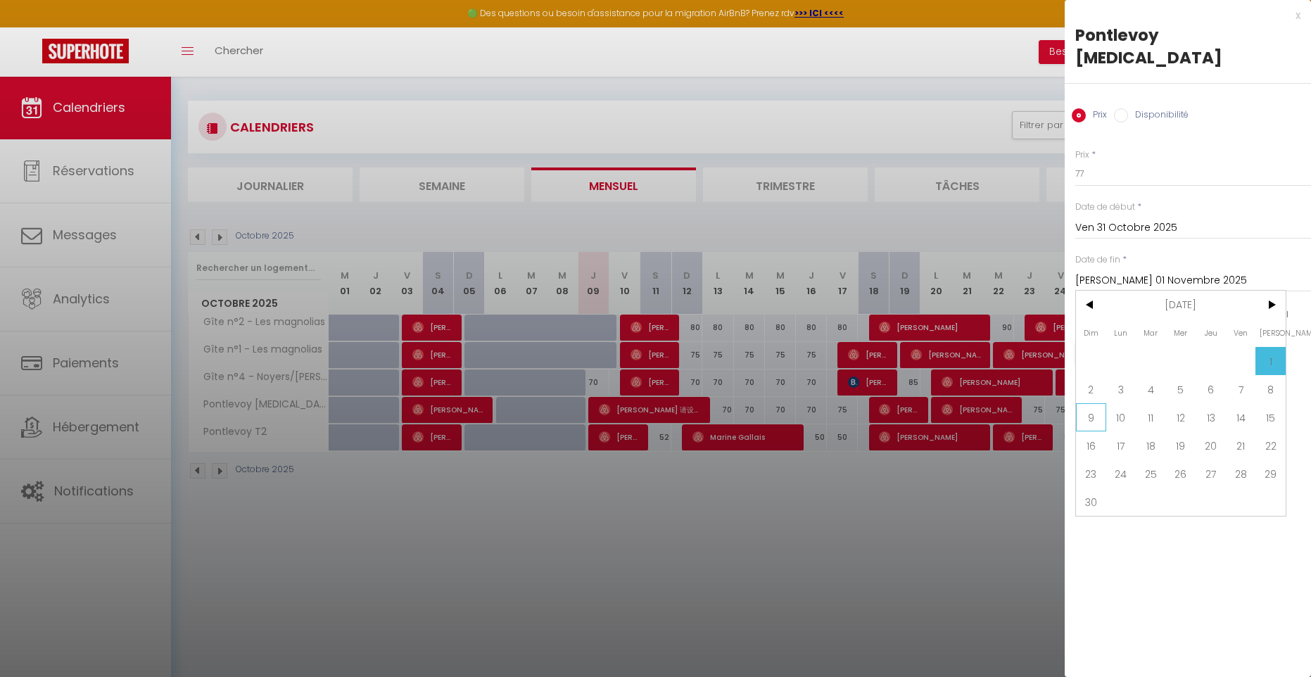
click at [1096, 403] on span "9" at bounding box center [1091, 417] width 30 height 28
type input "Dim 09 Novembre 2025"
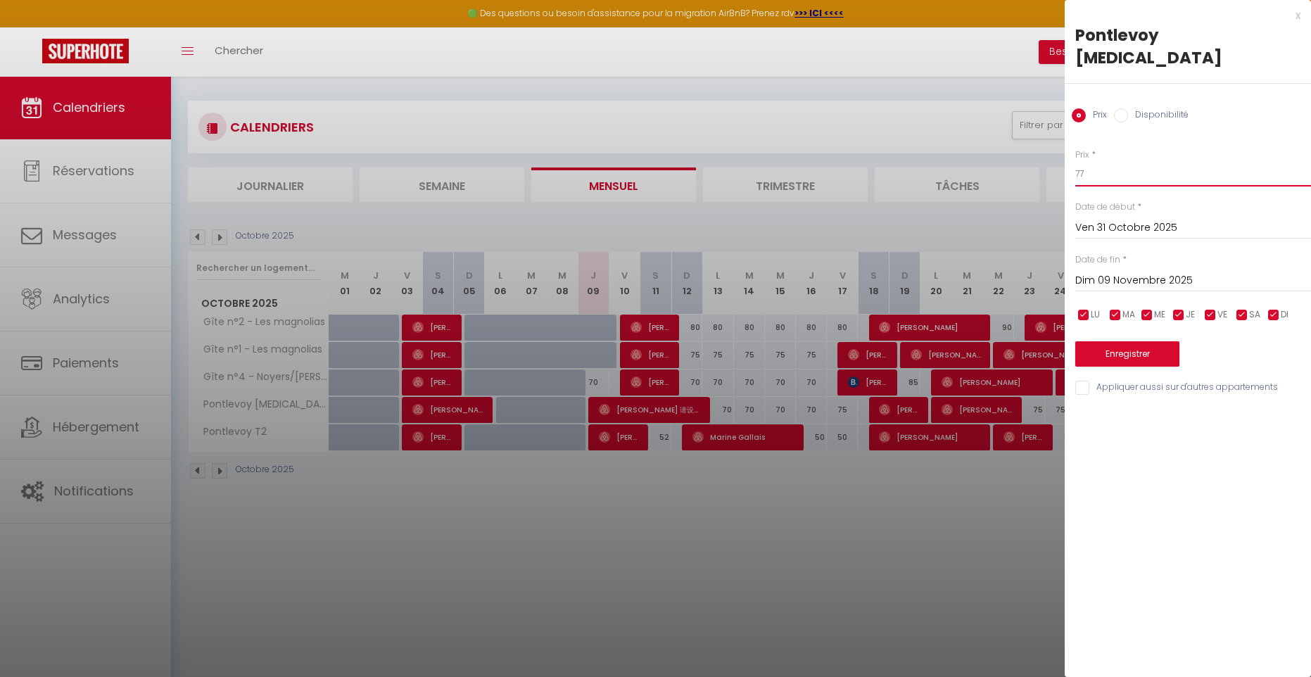
click at [1090, 161] on input "77" at bounding box center [1194, 173] width 236 height 25
type input "75"
click at [1134, 341] on button "Enregistrer" at bounding box center [1128, 353] width 104 height 25
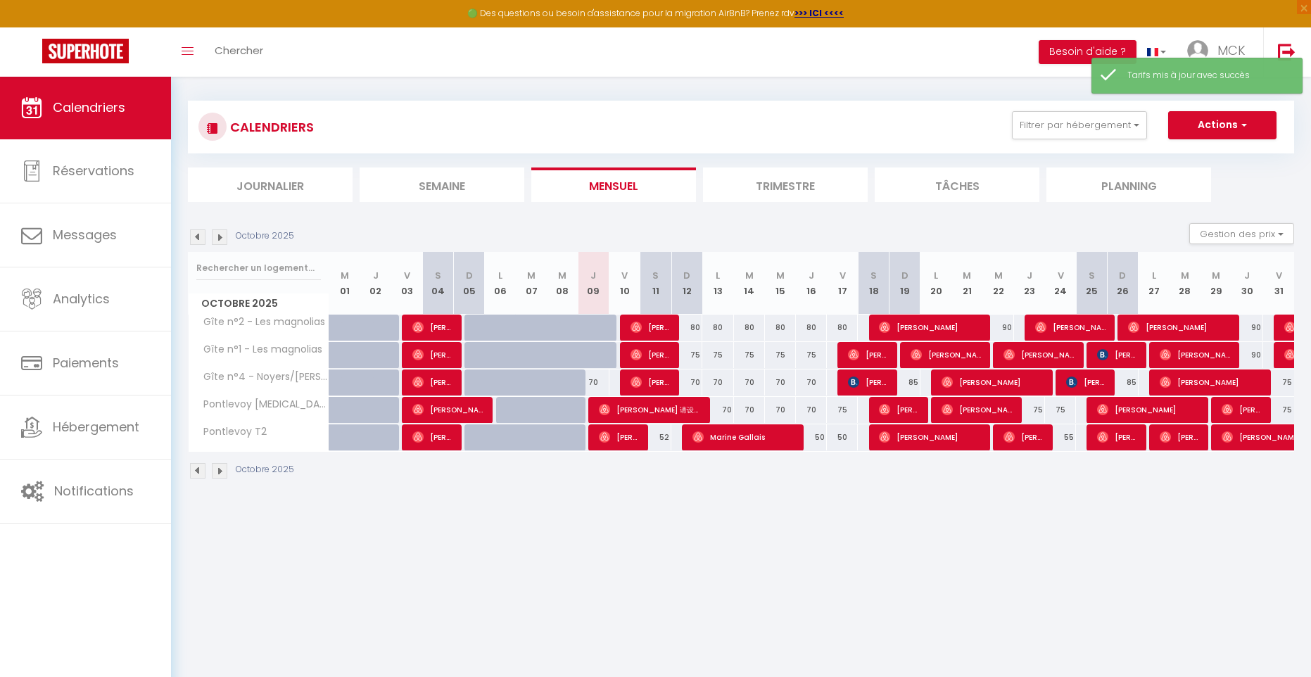
click at [221, 238] on img at bounding box center [219, 236] width 15 height 15
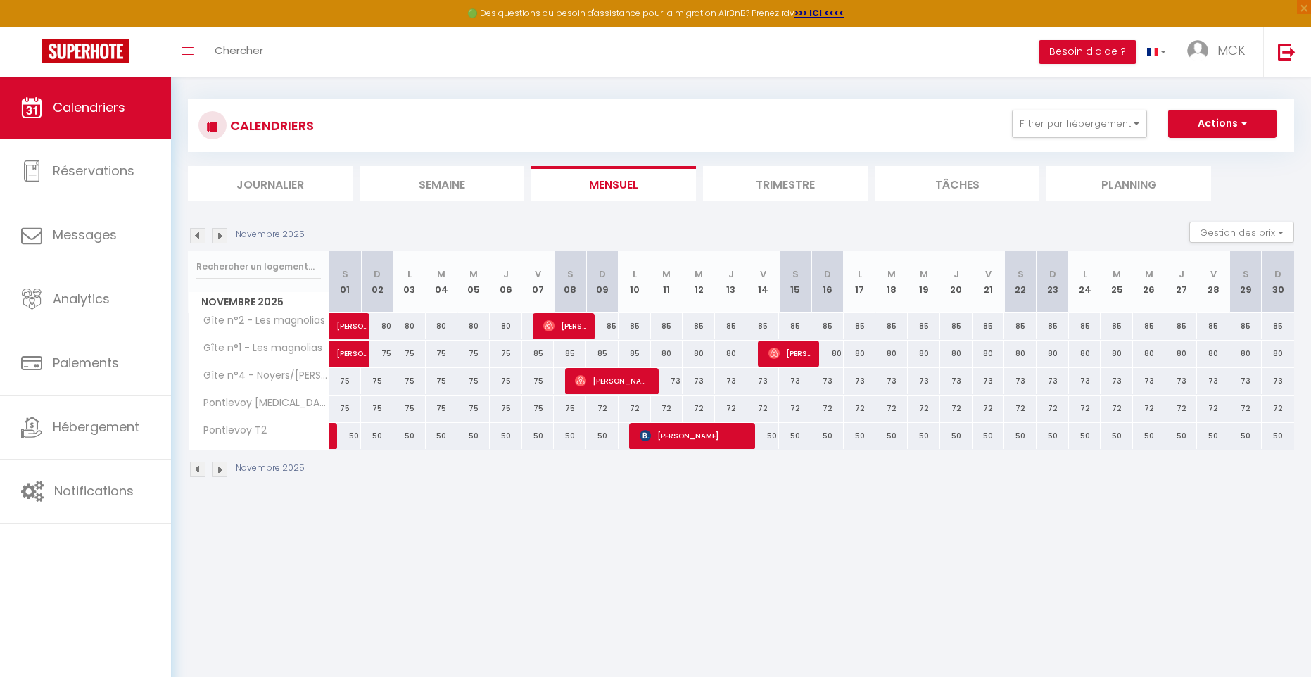
scroll to position [7, 1]
click at [837, 329] on div "85" at bounding box center [828, 326] width 32 height 26
type input "85"
type input "Dim 16 Novembre 2025"
type input "Lun 17 Novembre 2025"
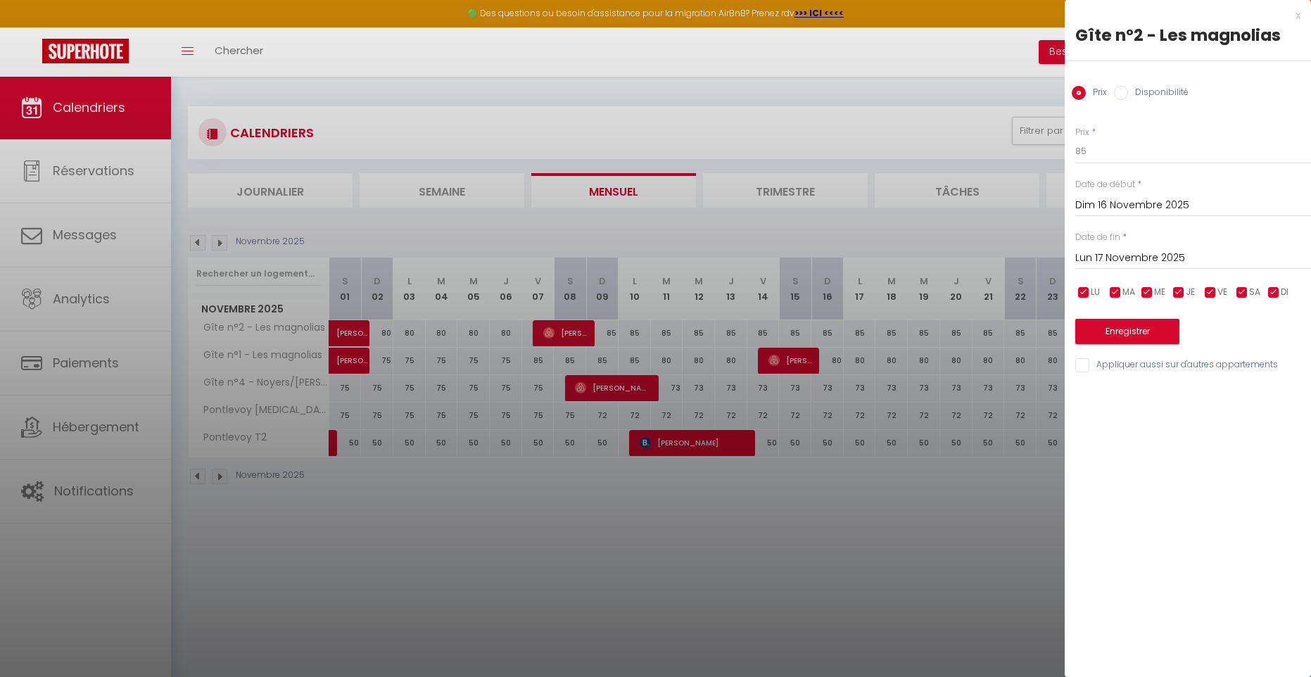
scroll to position [-7, 0]
click at [967, 521] on div at bounding box center [655, 338] width 1311 height 677
